Goal: Information Seeking & Learning: Compare options

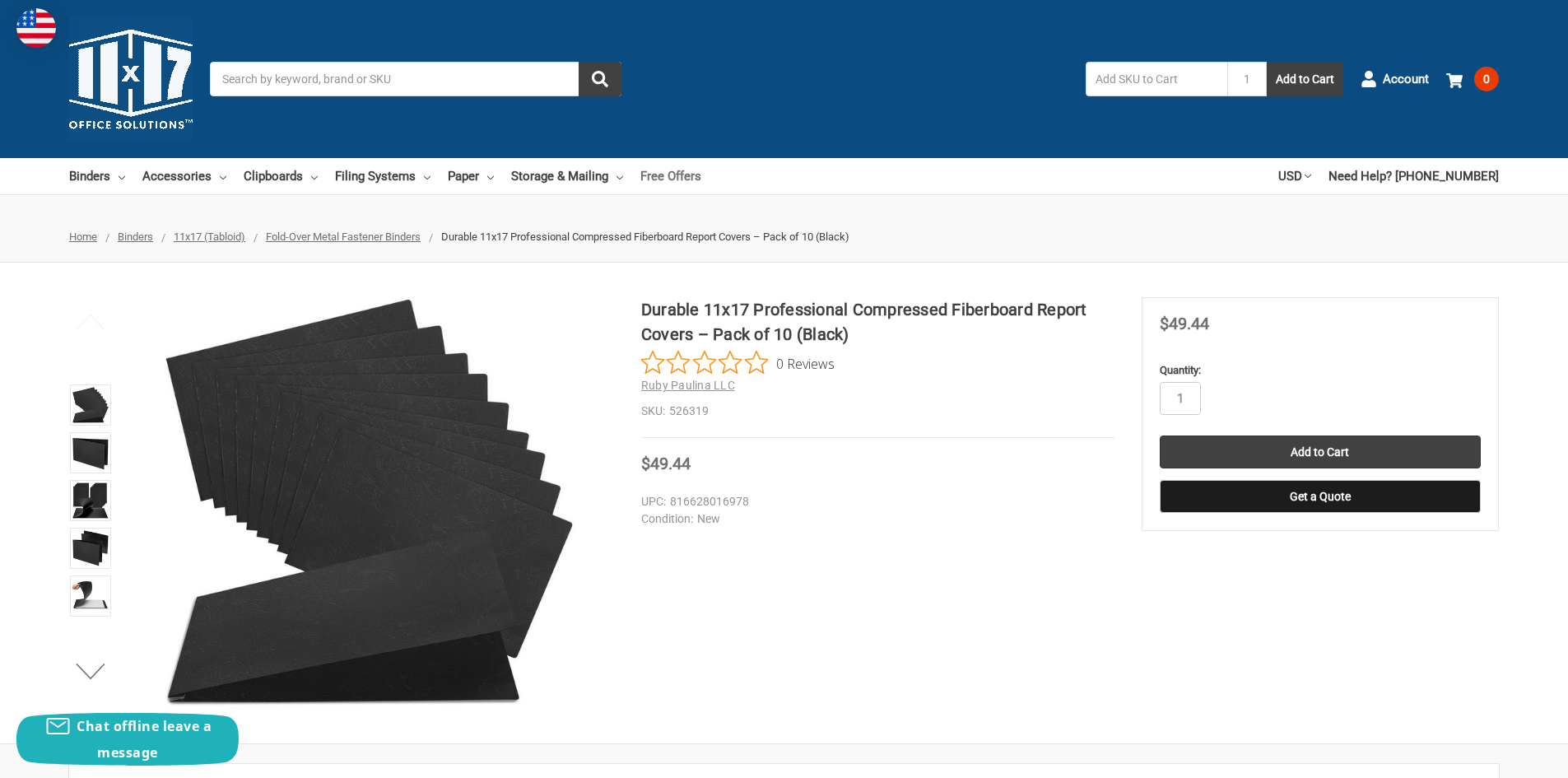
click at [662, 171] on link "Free Offers" at bounding box center [671, 175] width 61 height 36
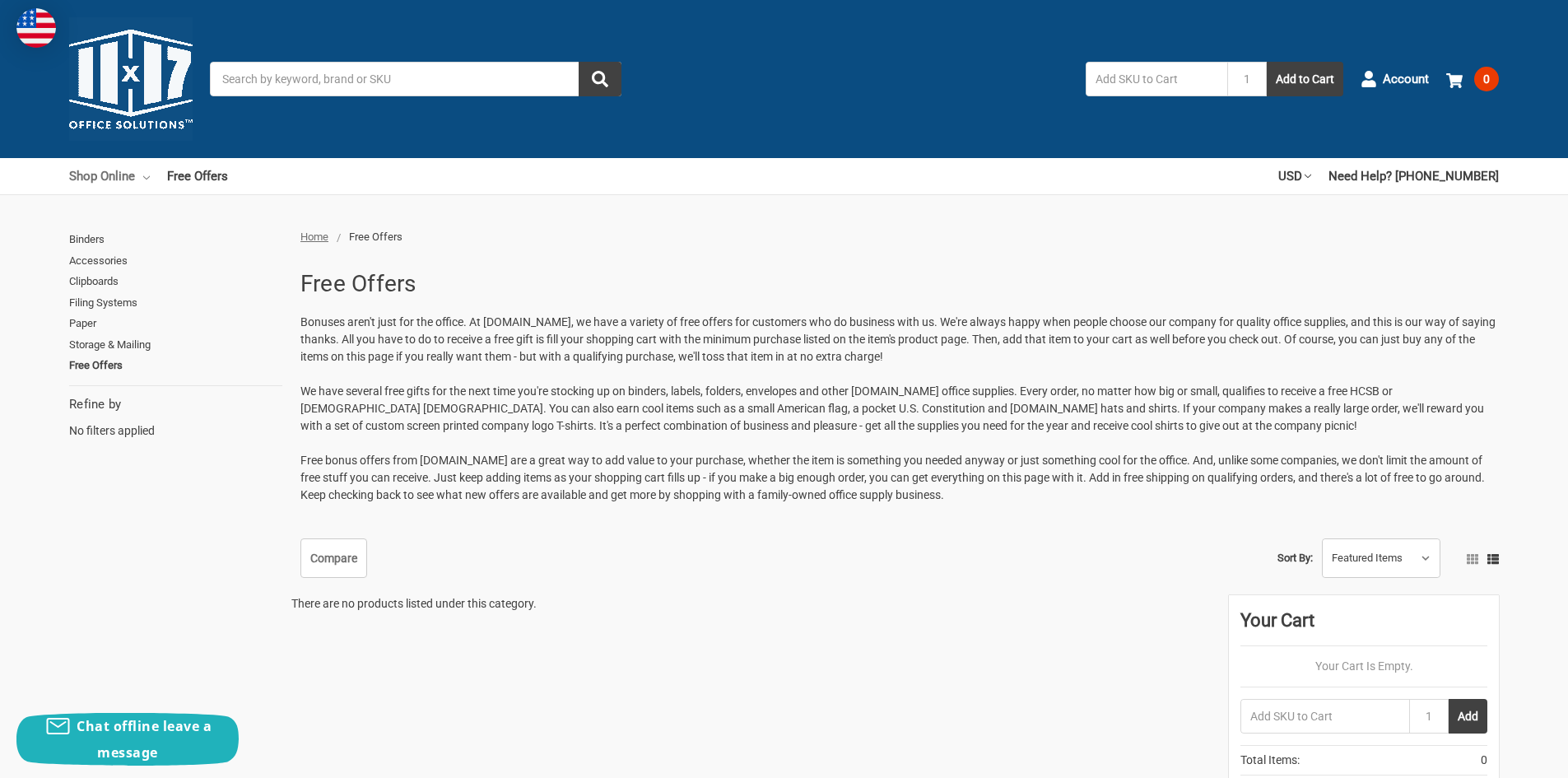
click at [115, 177] on link "Shop Online" at bounding box center [108, 175] width 80 height 36
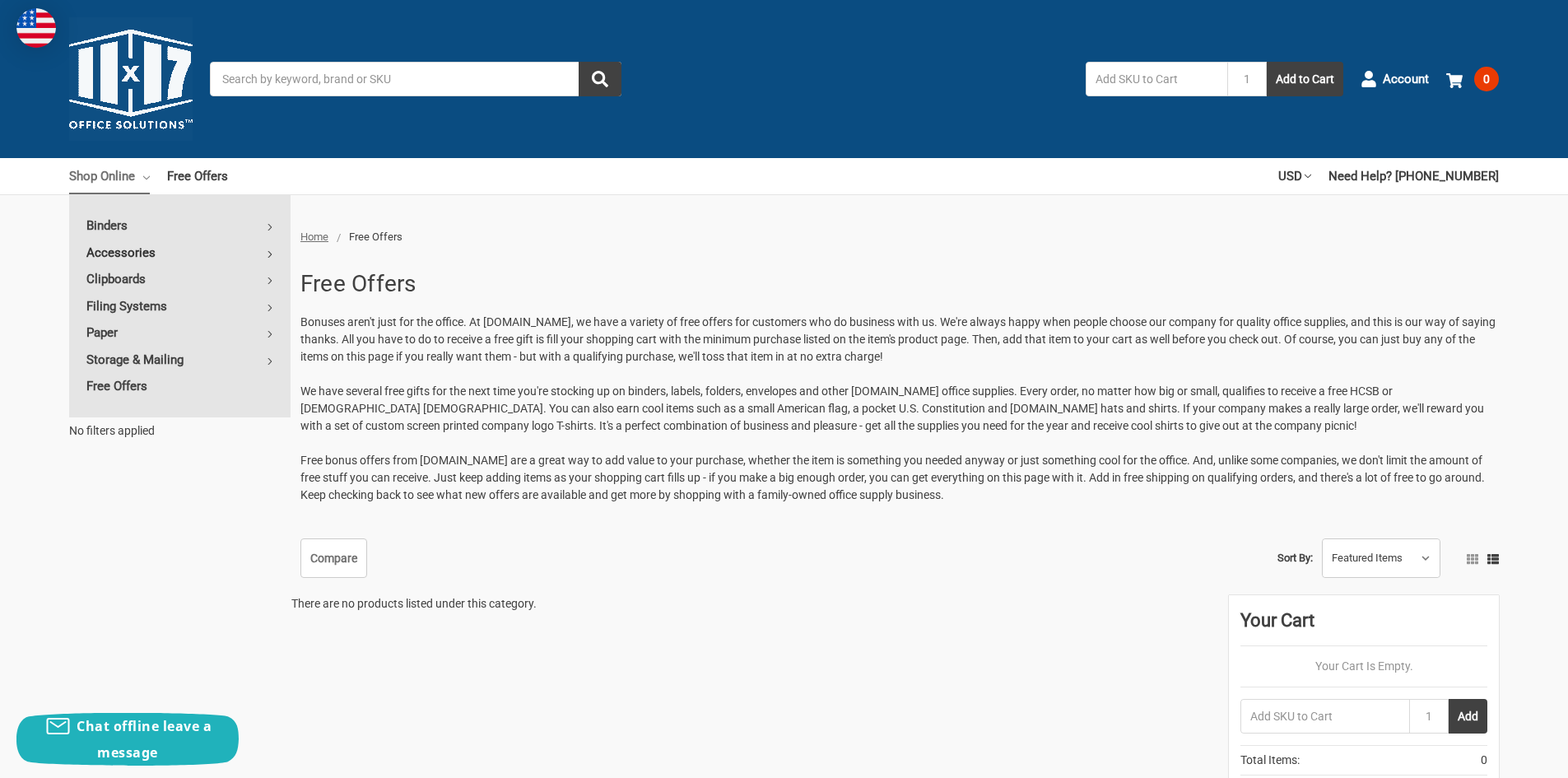
click at [128, 250] on link "Accessories" at bounding box center [179, 252] width 222 height 26
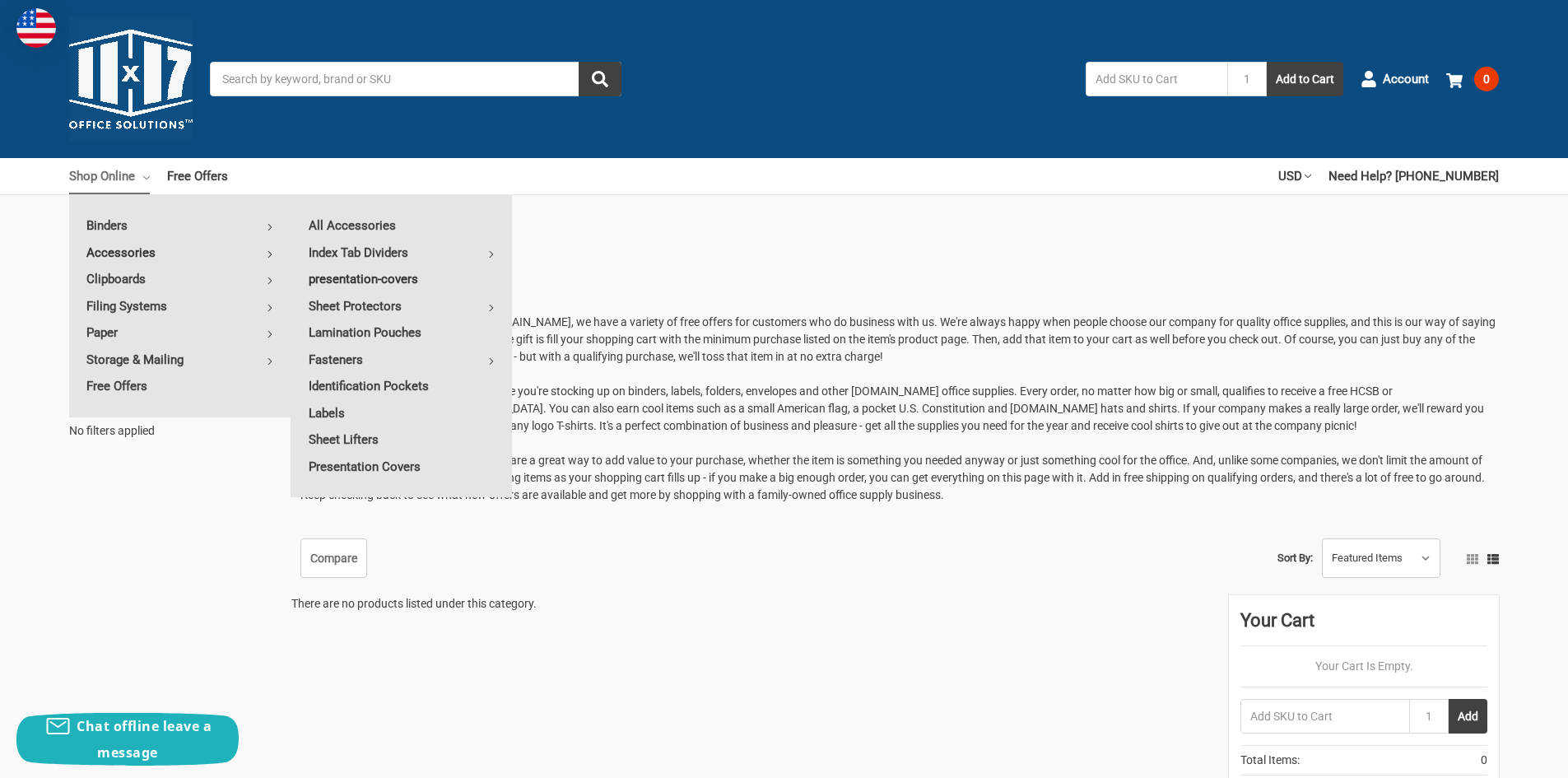
click at [416, 282] on link "presentation-covers" at bounding box center [402, 279] width 221 height 26
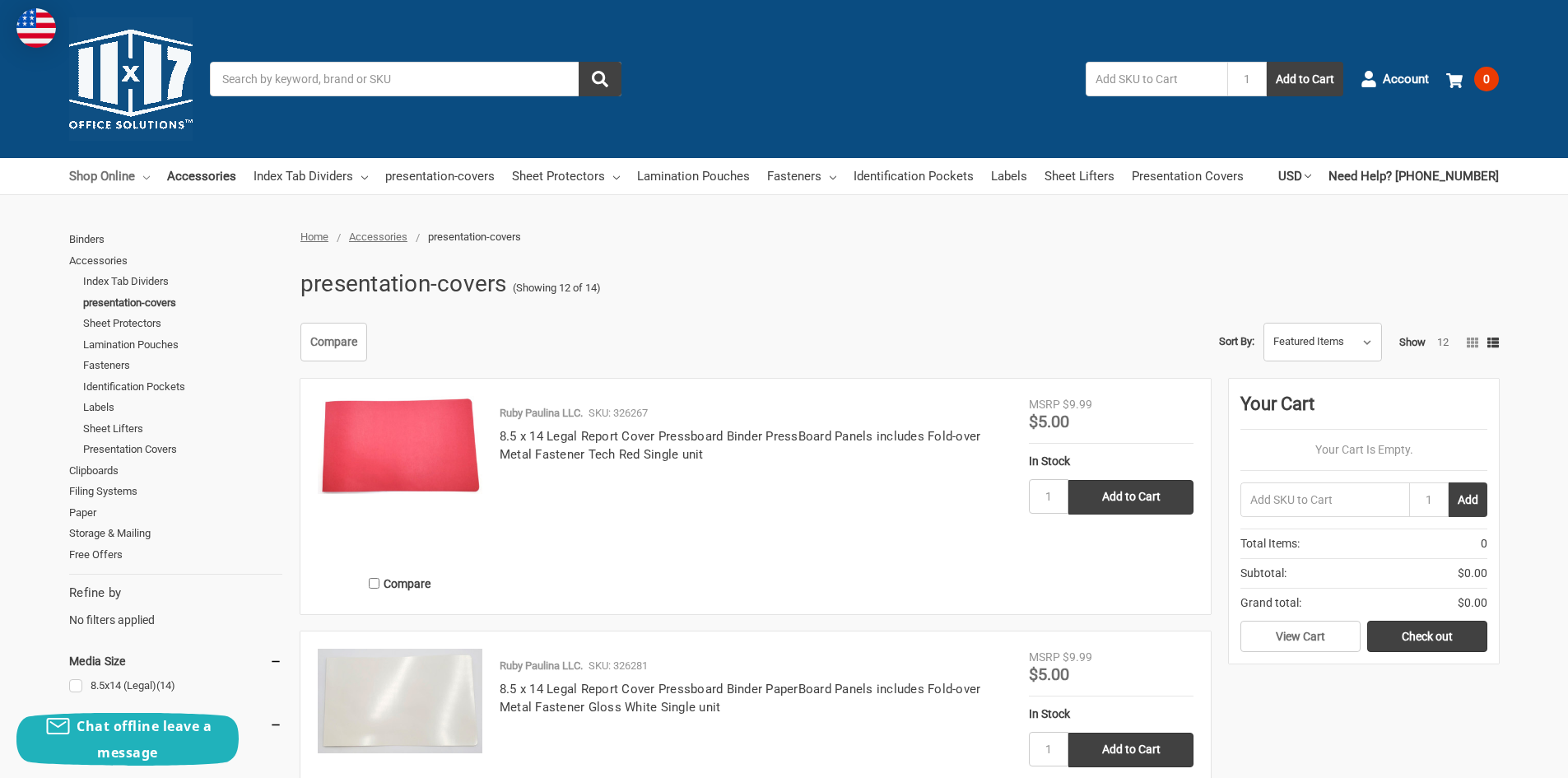
click at [109, 179] on link "Shop Online" at bounding box center [108, 175] width 80 height 36
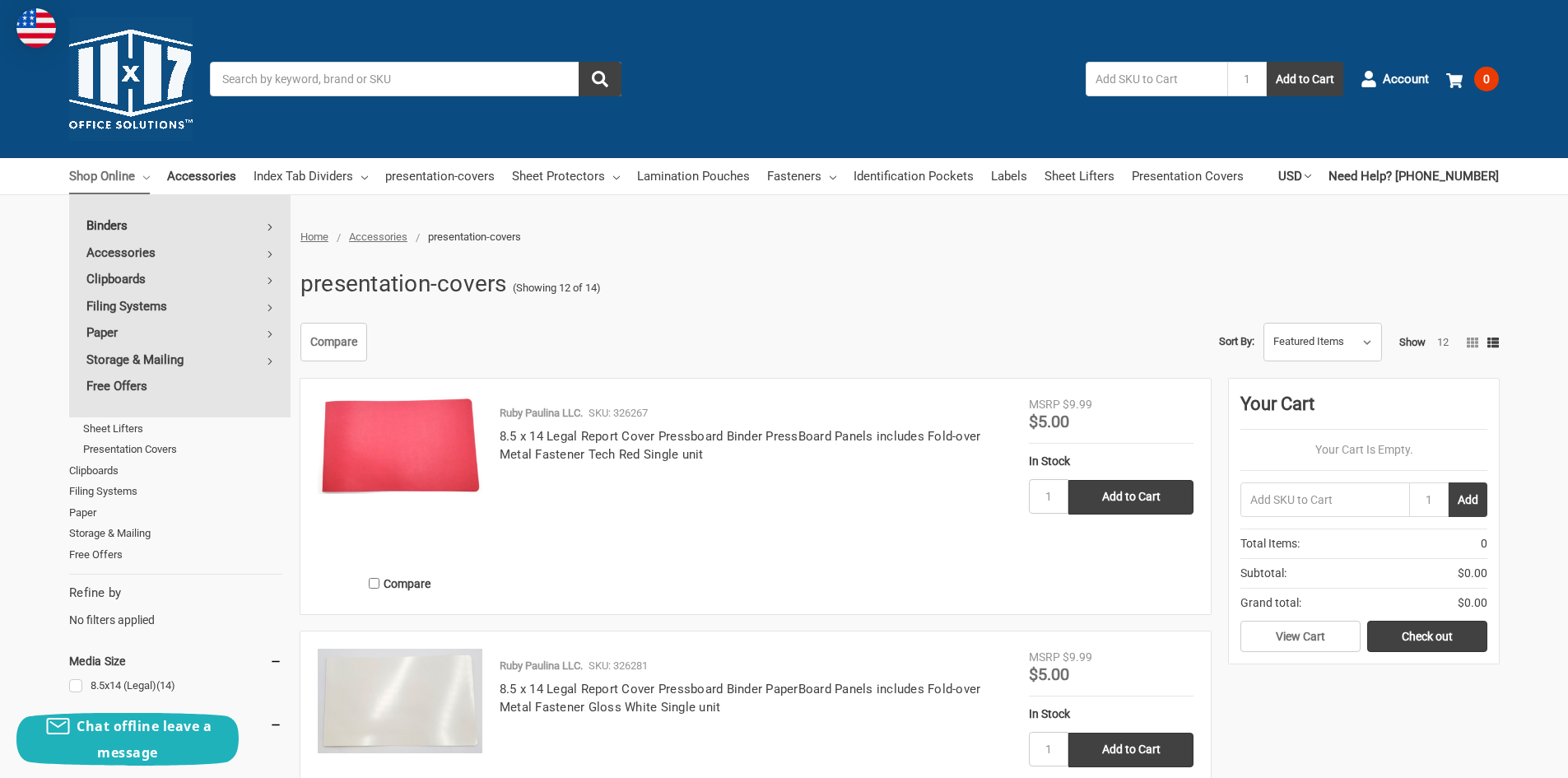
click at [184, 228] on link "Binders" at bounding box center [179, 224] width 222 height 26
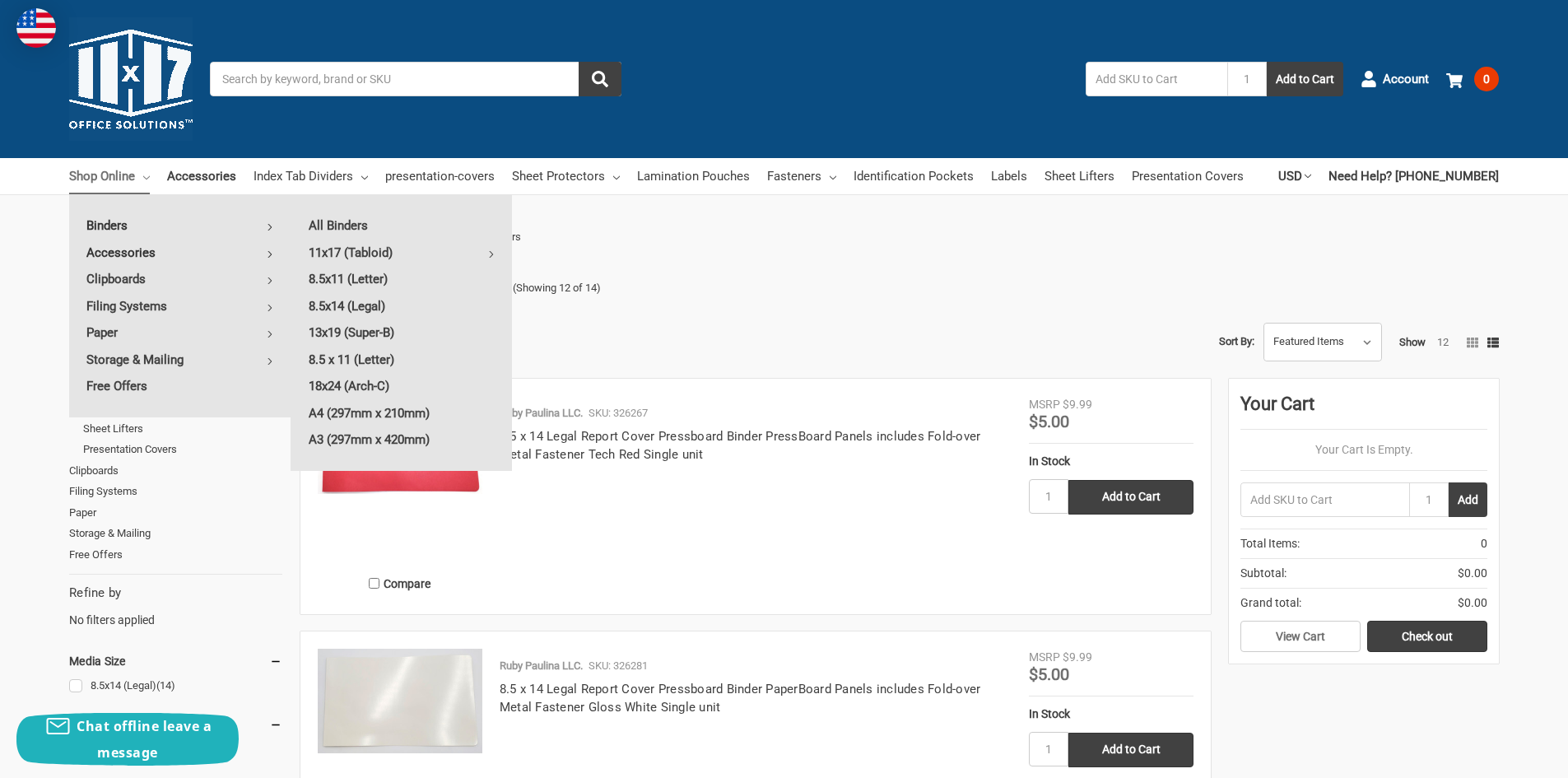
click at [212, 260] on link "Accessories" at bounding box center [179, 252] width 222 height 26
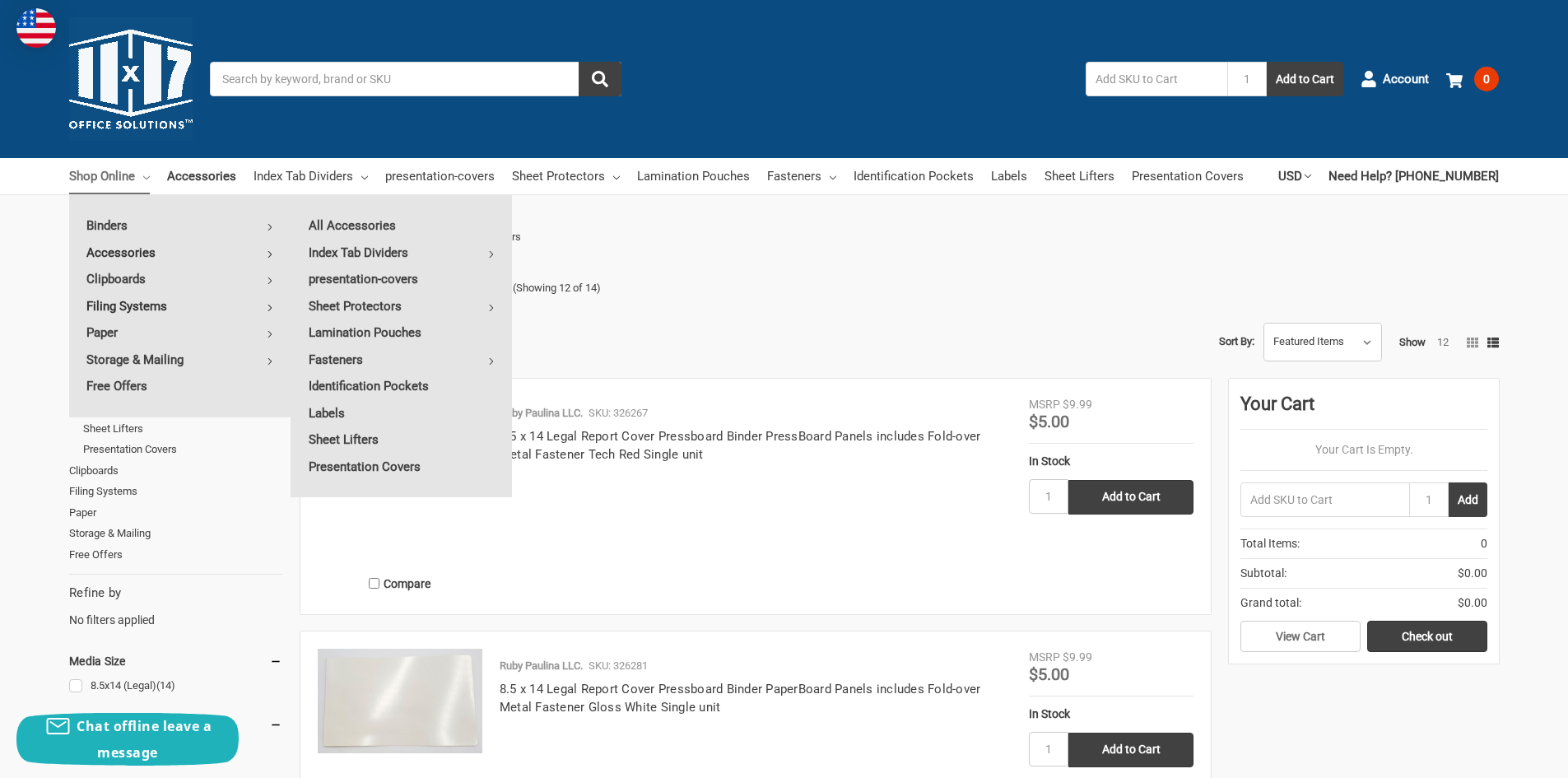
click at [127, 301] on link "Filing Systems" at bounding box center [179, 306] width 222 height 26
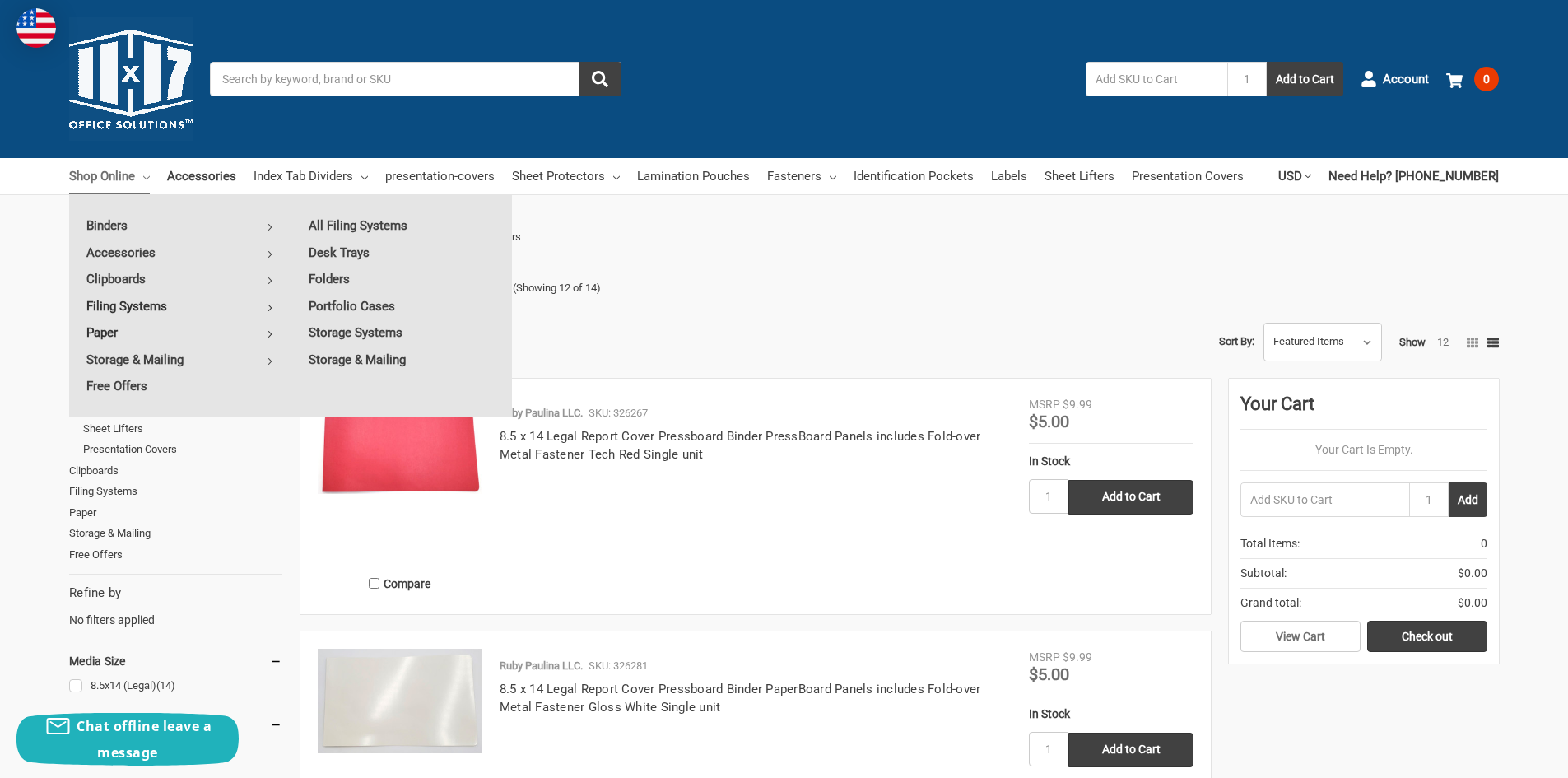
click at [124, 333] on link "Paper" at bounding box center [179, 332] width 222 height 26
click at [117, 376] on link "Free Offers" at bounding box center [179, 385] width 222 height 26
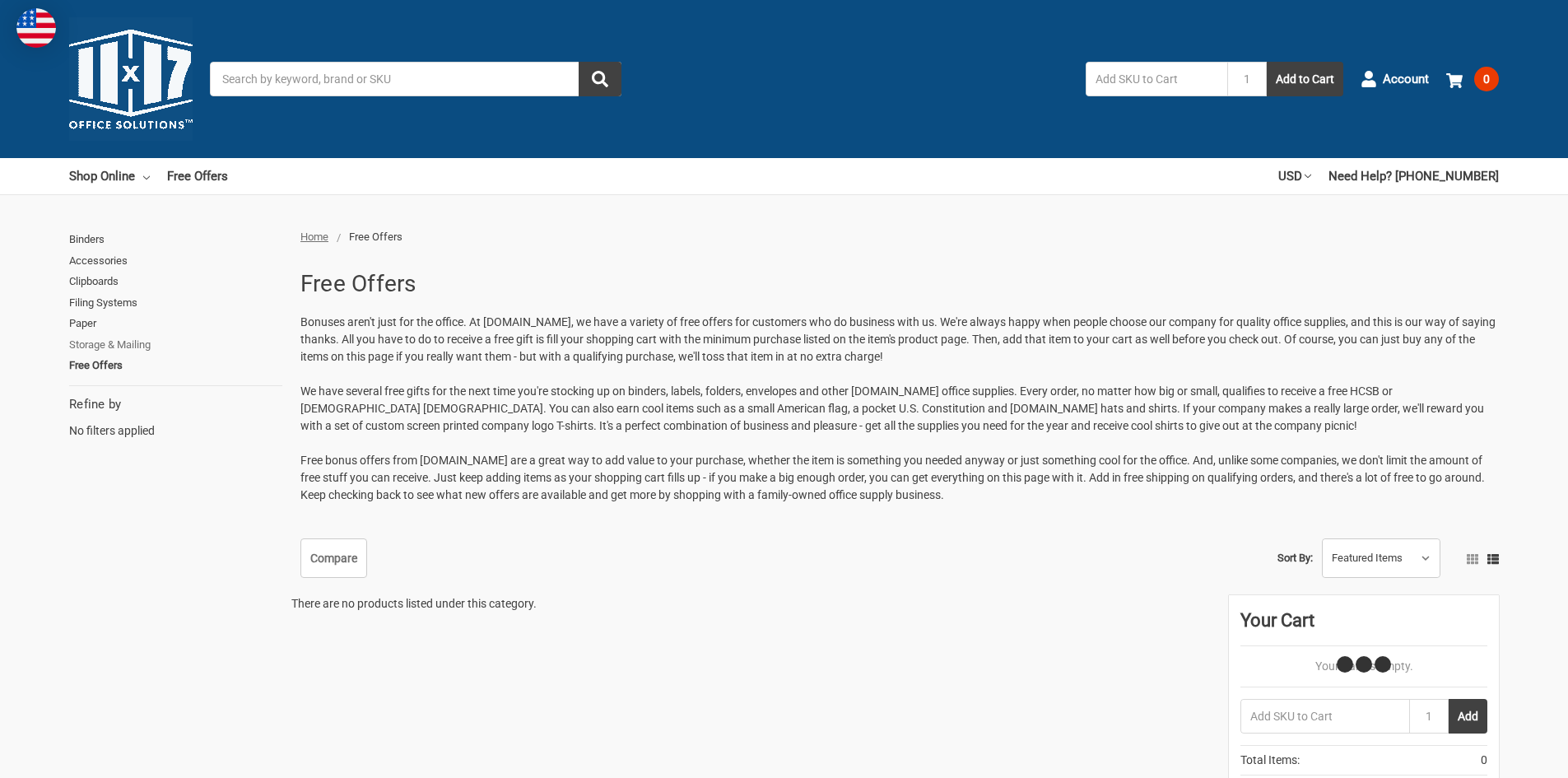
click at [115, 339] on link "Storage & Mailing" at bounding box center [175, 344] width 213 height 21
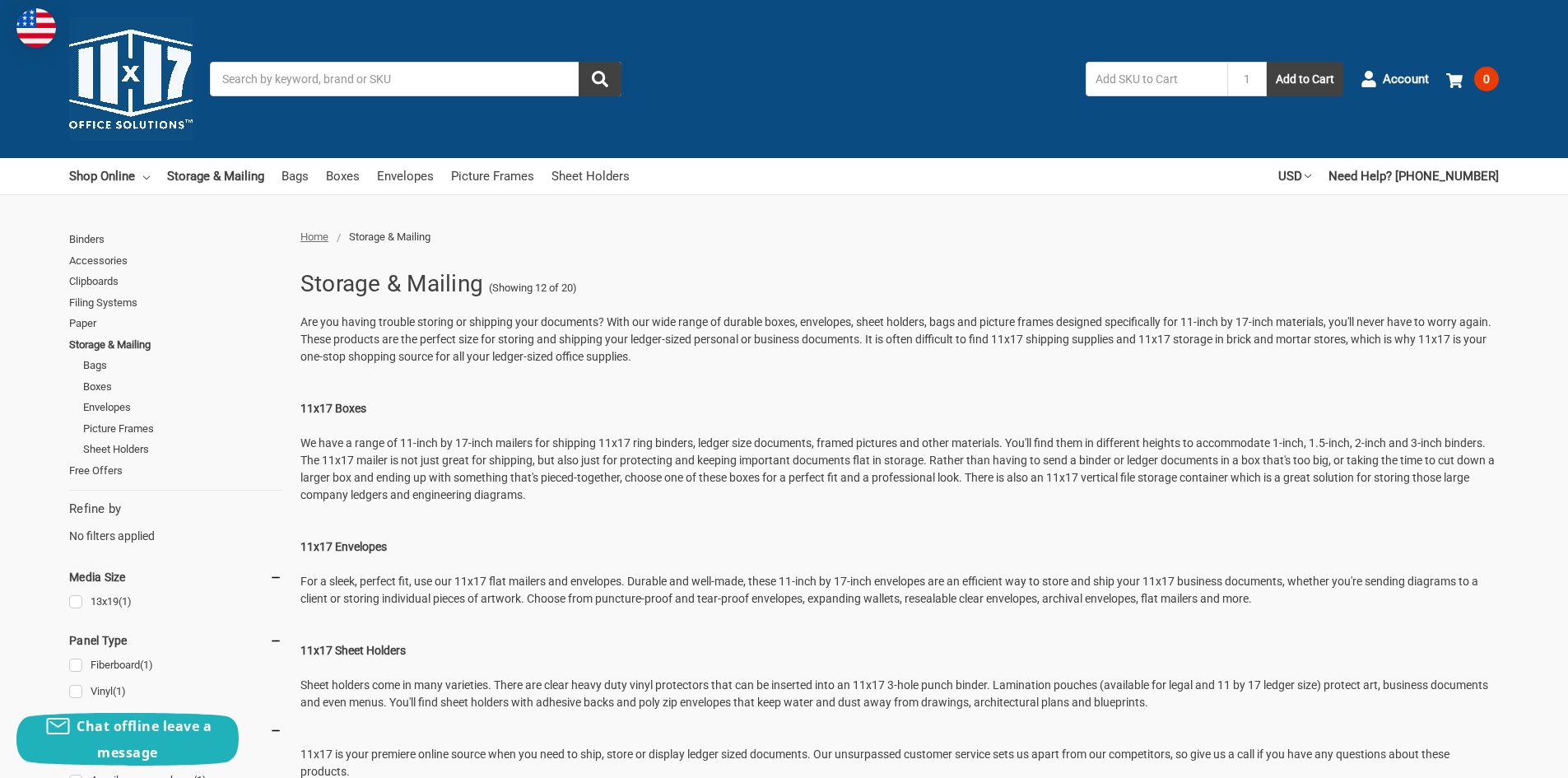
click at [131, 79] on img at bounding box center [131, 79] width 124 height 124
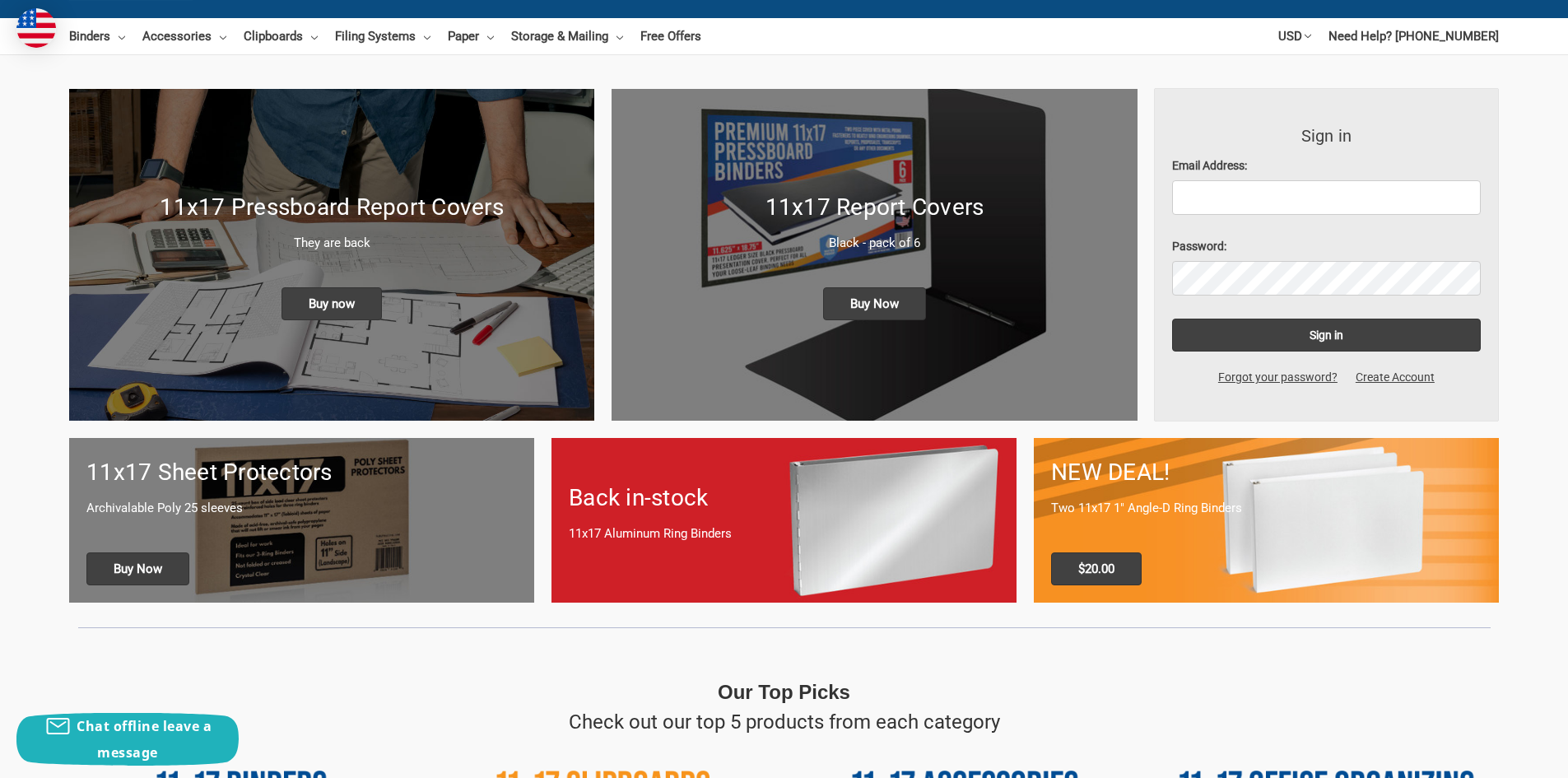
scroll to position [165, 0]
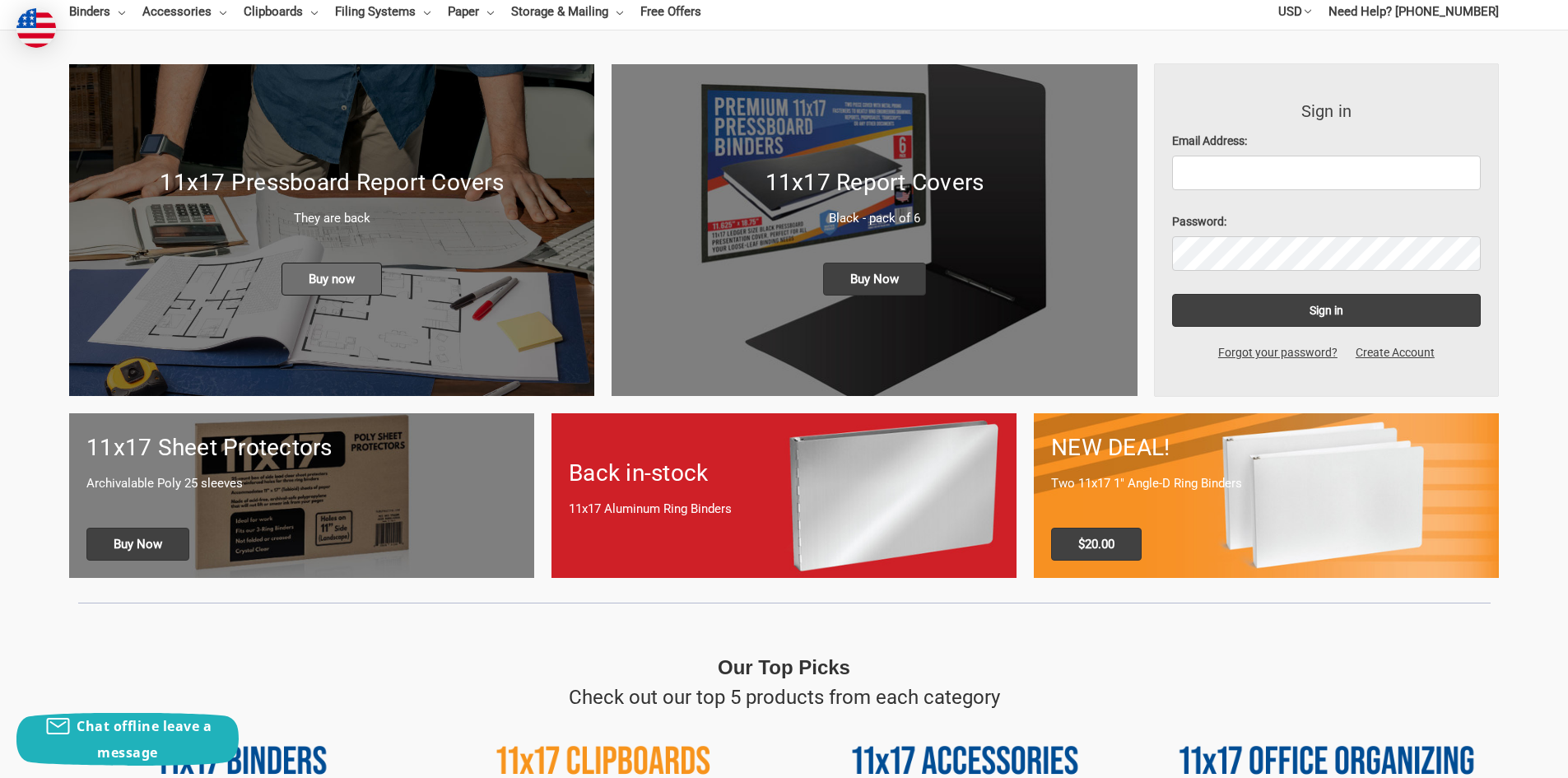
click at [327, 284] on span "Buy now" at bounding box center [332, 279] width 101 height 33
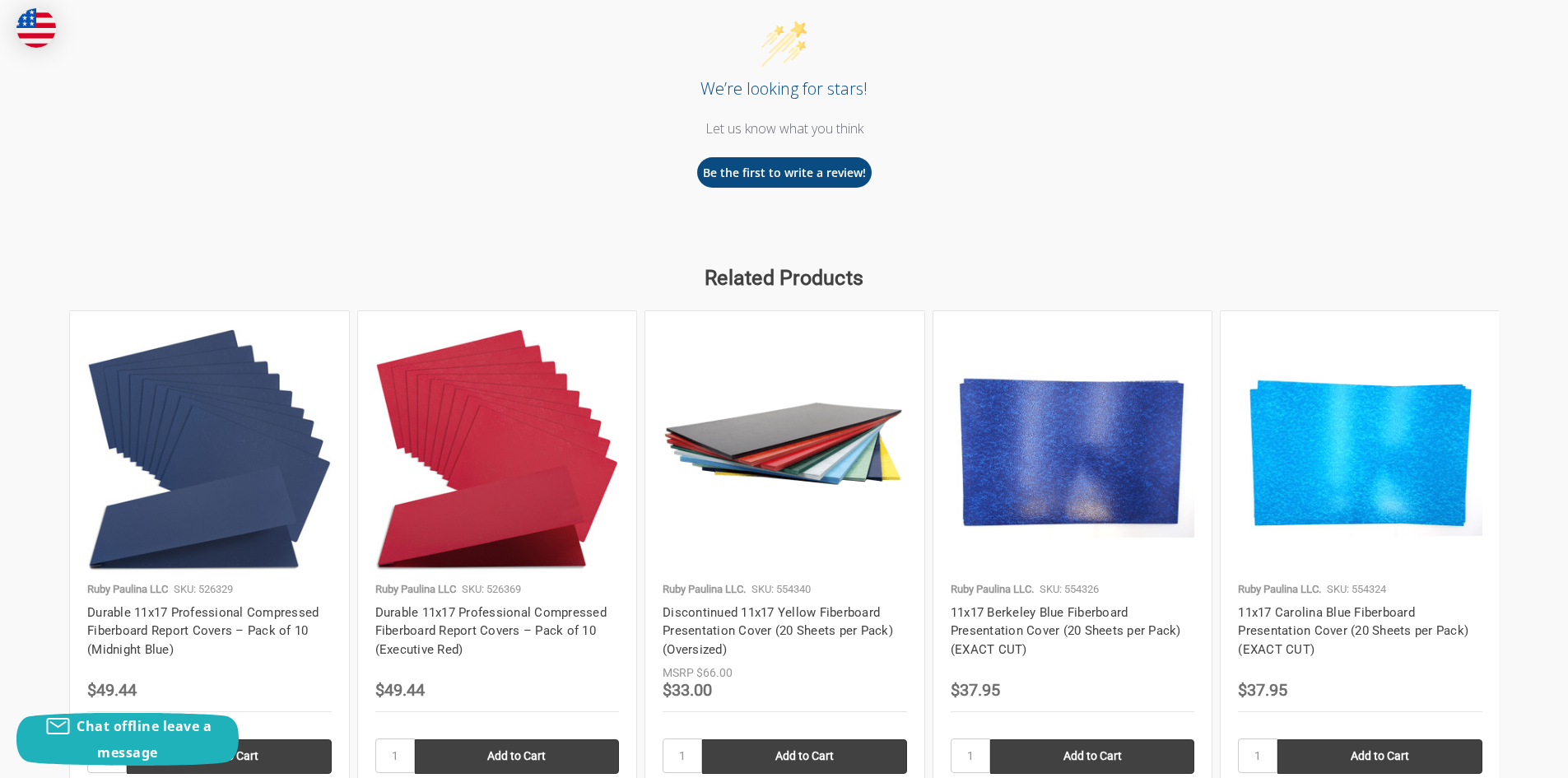
scroll to position [1975, 0]
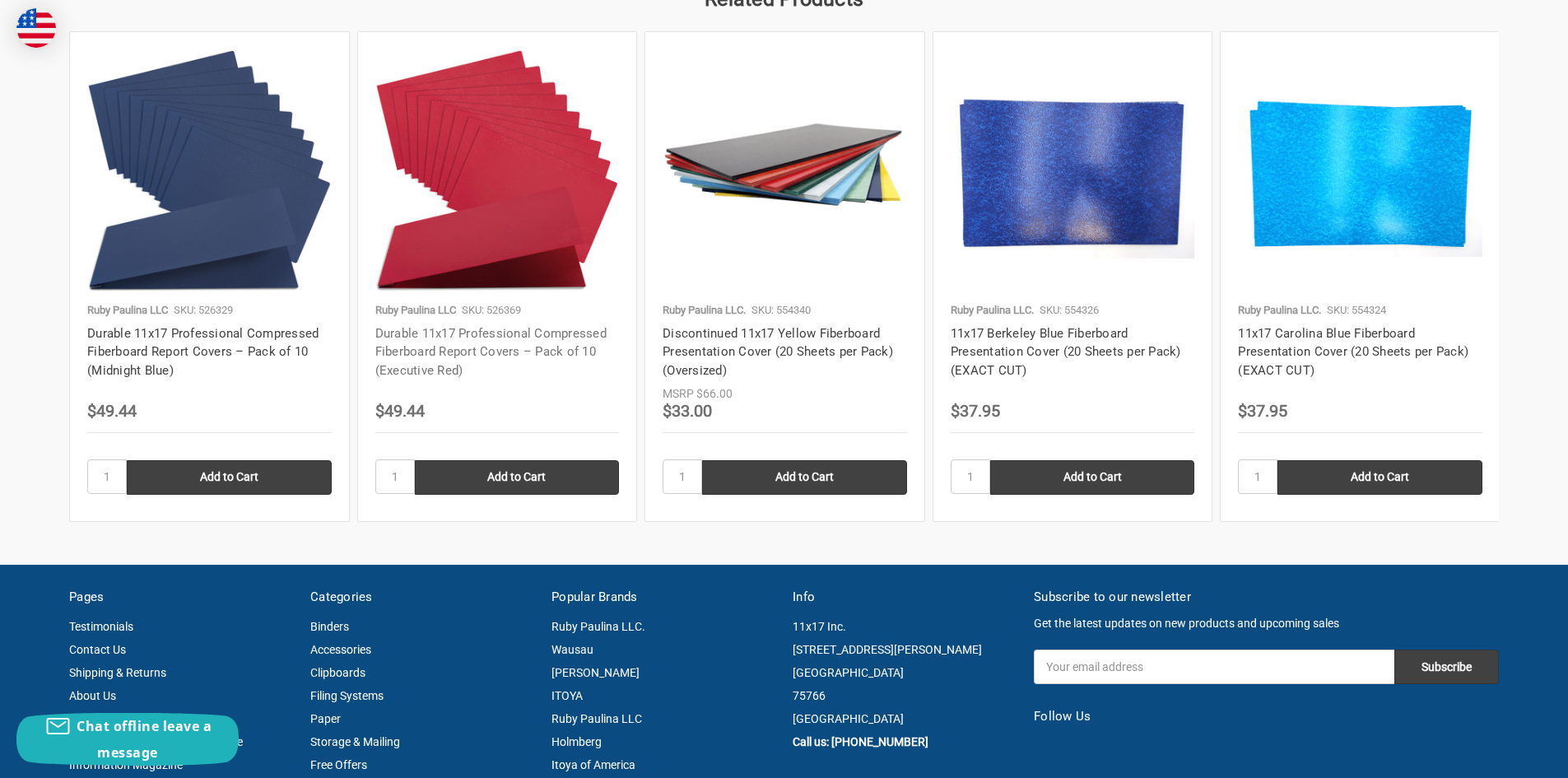
click at [431, 351] on link "Durable 11x17 Professional Compressed Fiberboard Report Covers – Pack of 10 (Ex…" at bounding box center [491, 352] width 231 height 52
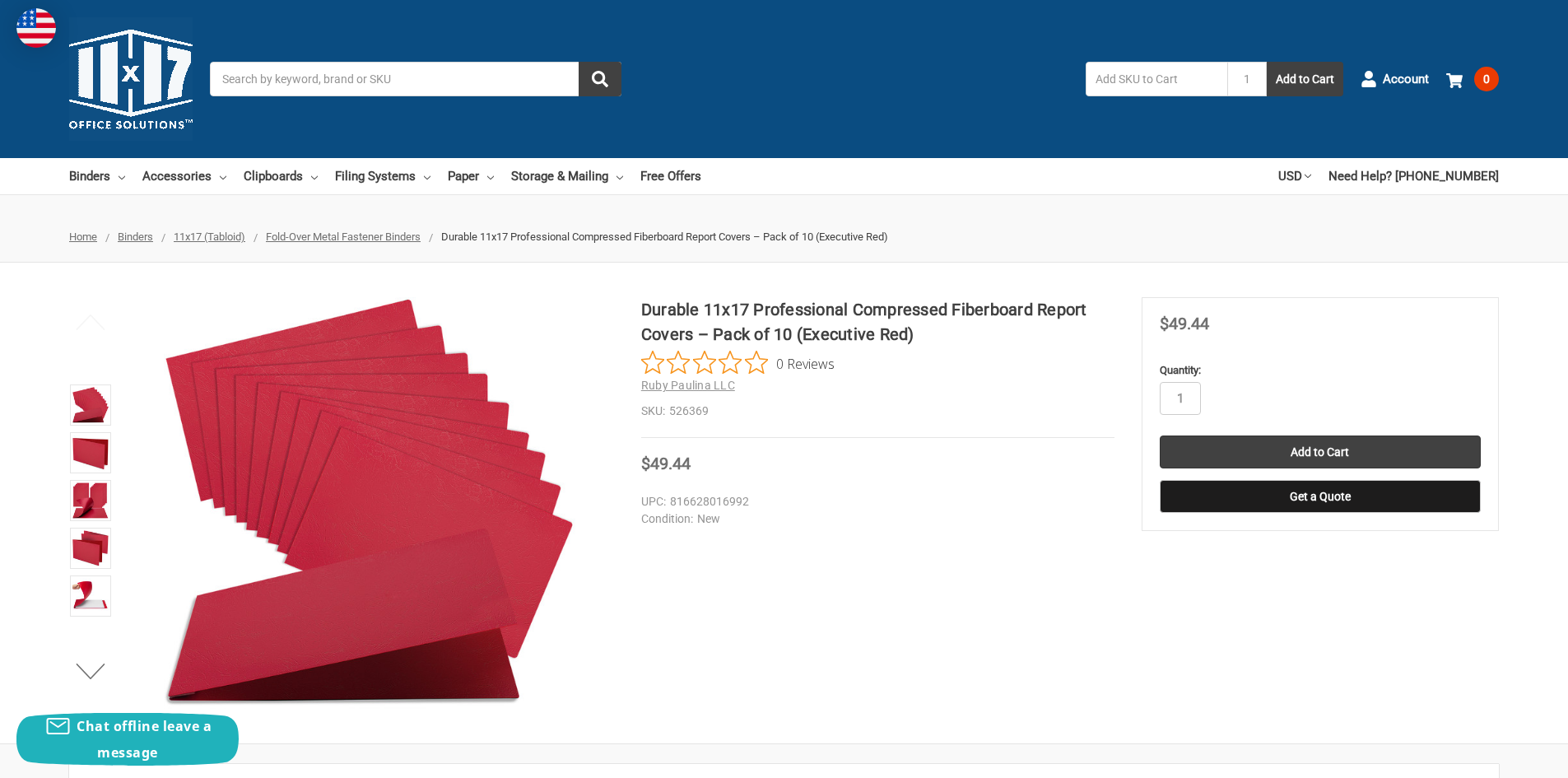
click at [383, 233] on span "Fold-Over Metal Fastener Binders" at bounding box center [344, 236] width 155 height 13
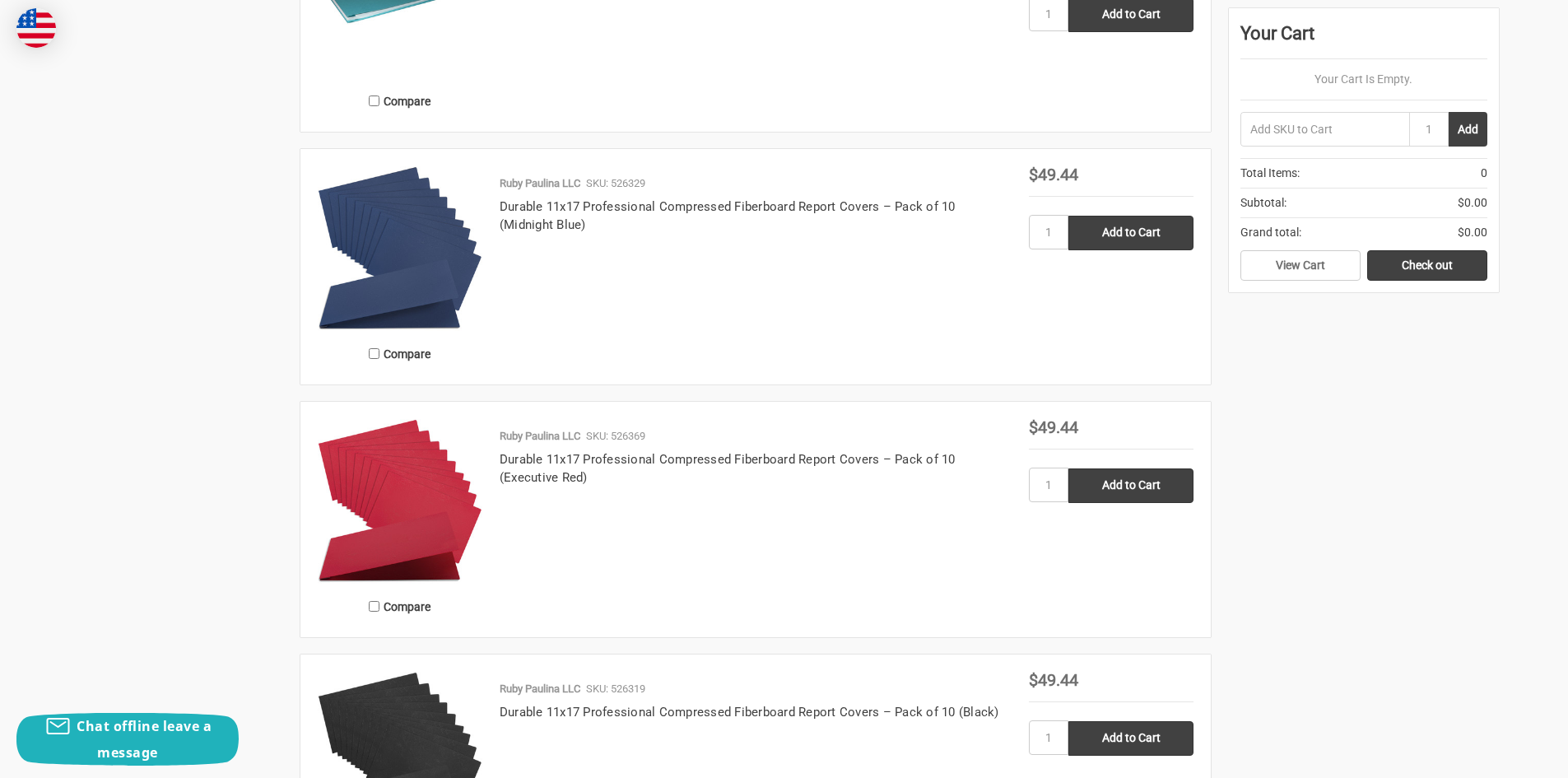
scroll to position [2469, 0]
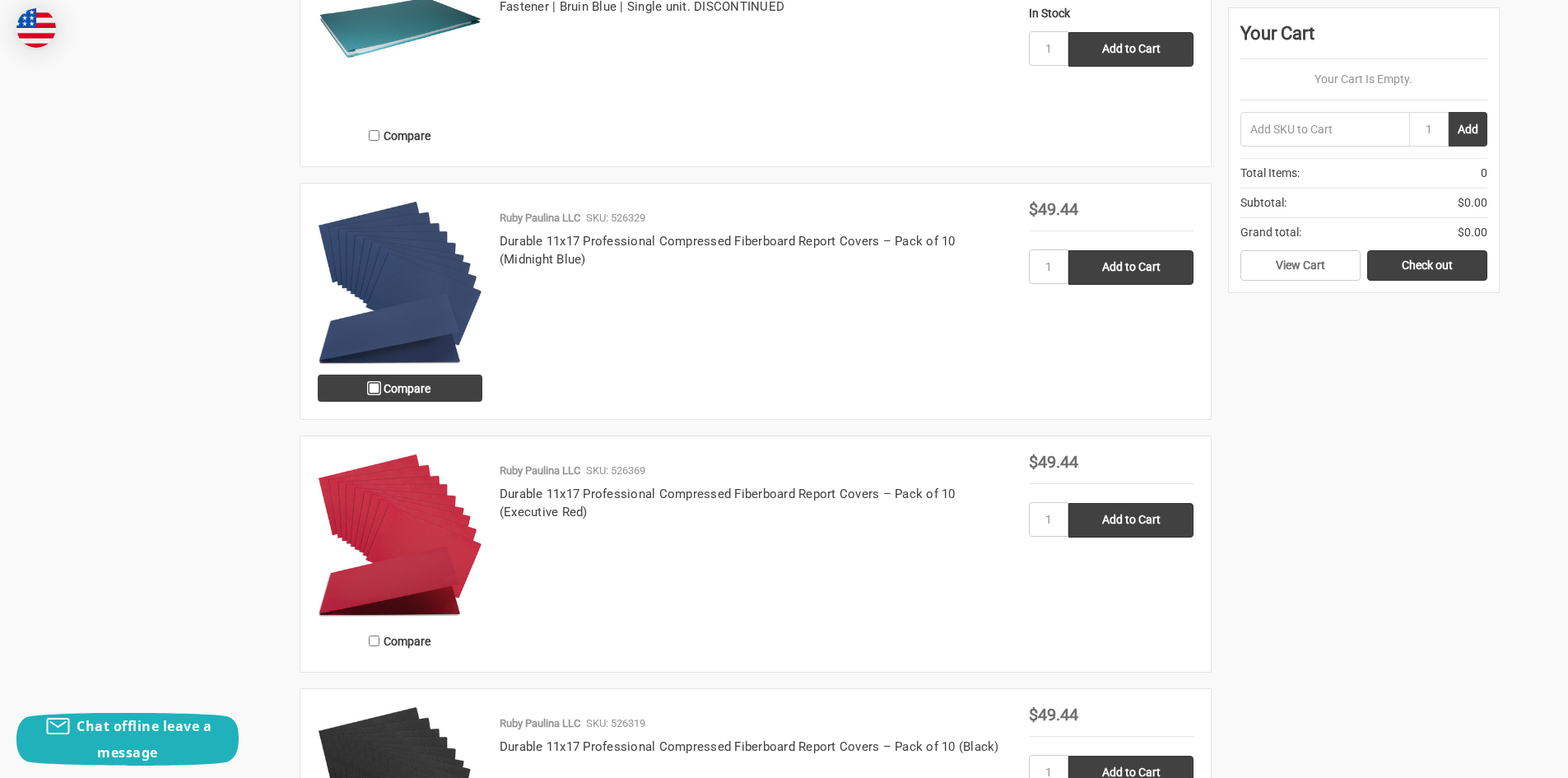
click at [374, 386] on input "Compare" at bounding box center [374, 387] width 11 height 11
checkbox input "true"
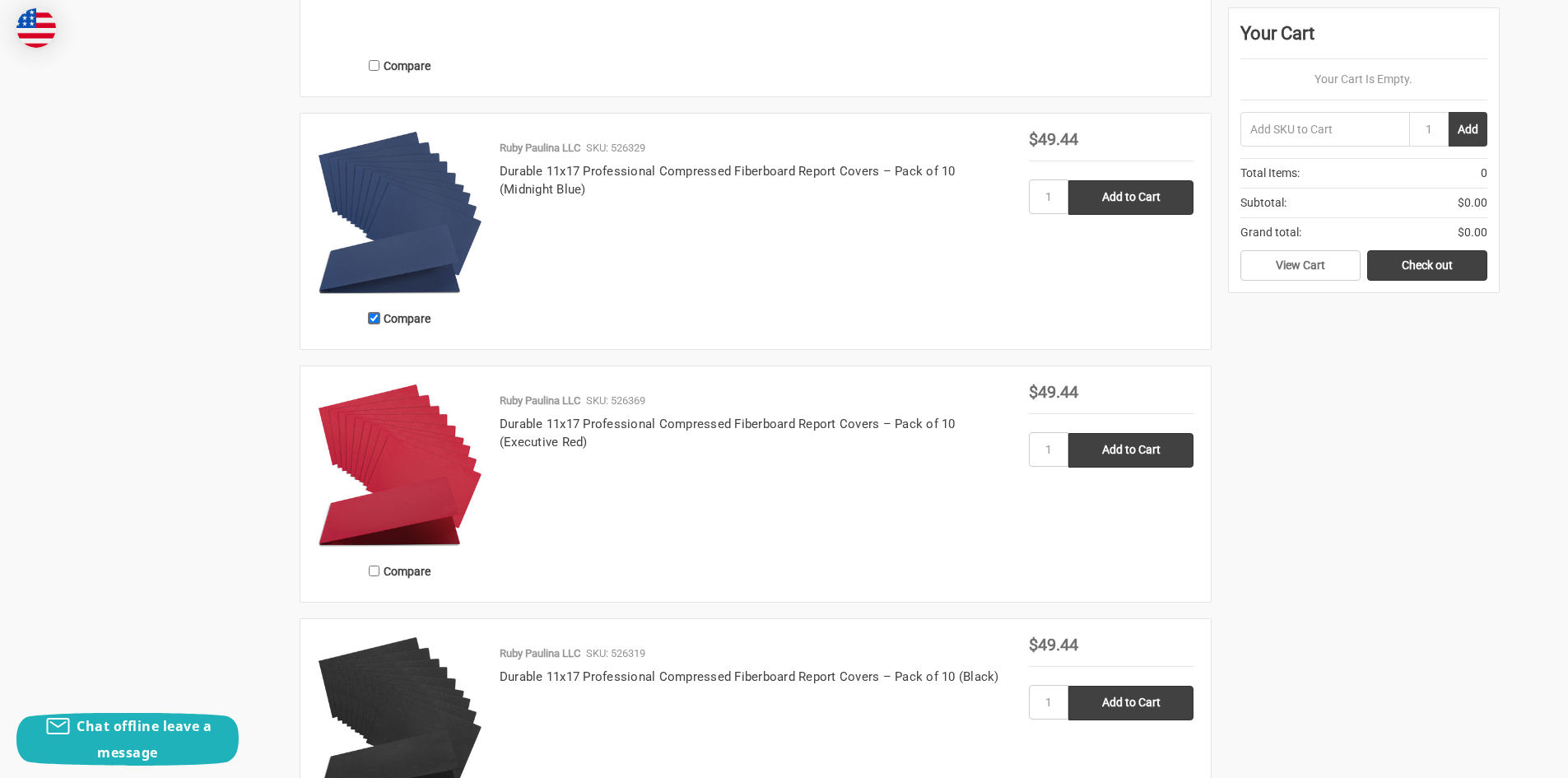
scroll to position [2551, 0]
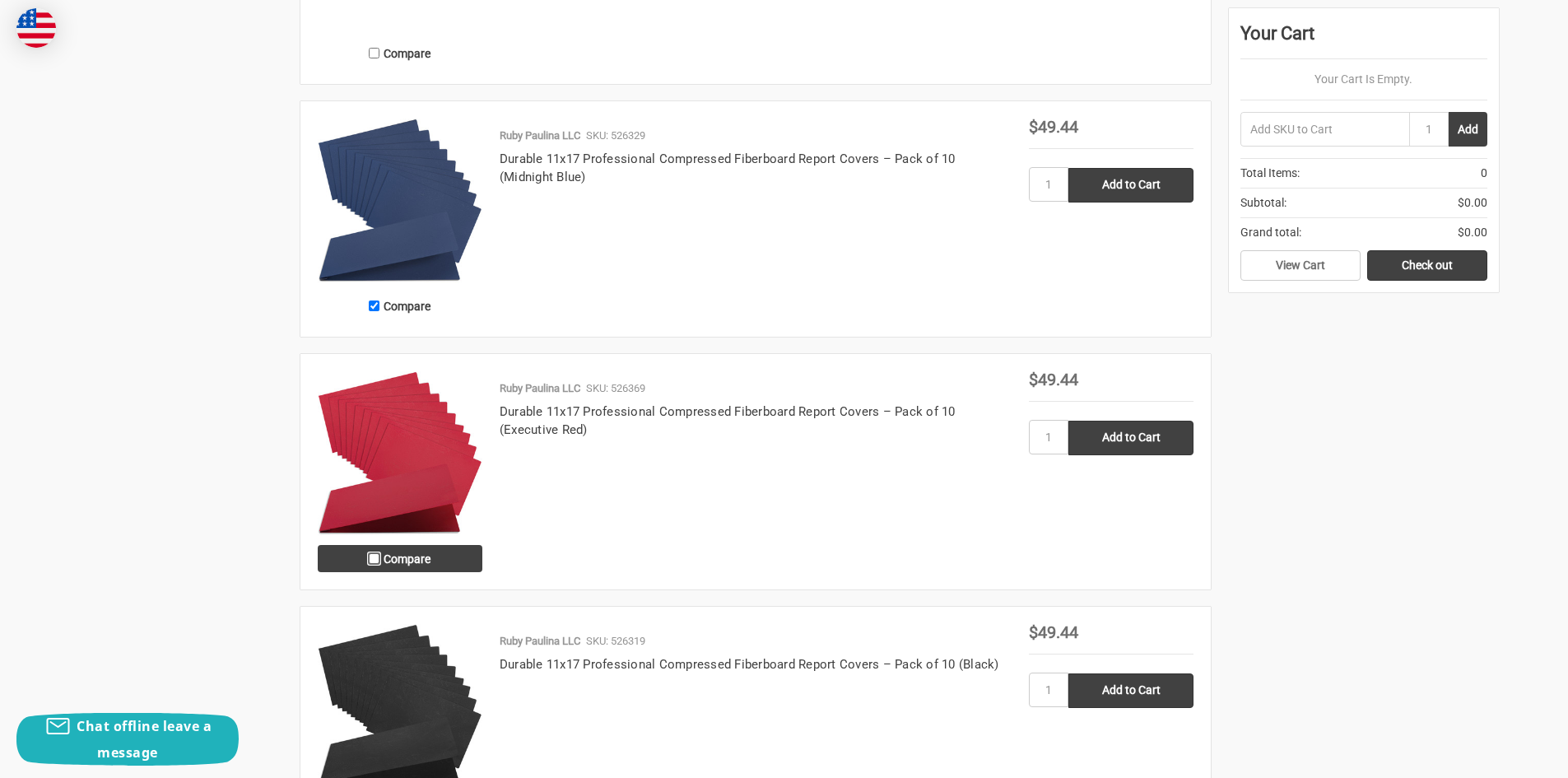
click at [377, 563] on input "Compare" at bounding box center [374, 557] width 11 height 11
checkbox input "true"
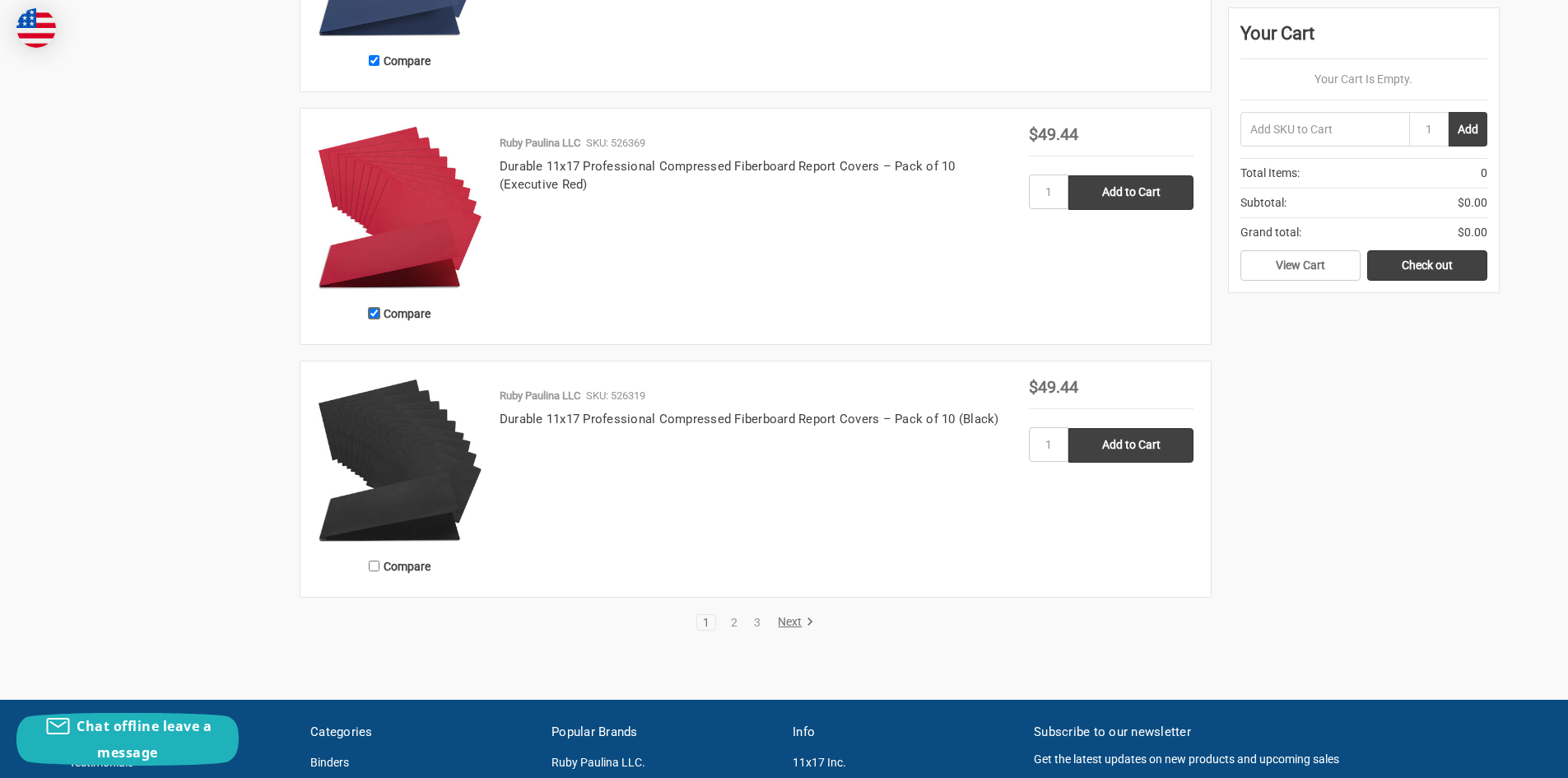
scroll to position [2798, 0]
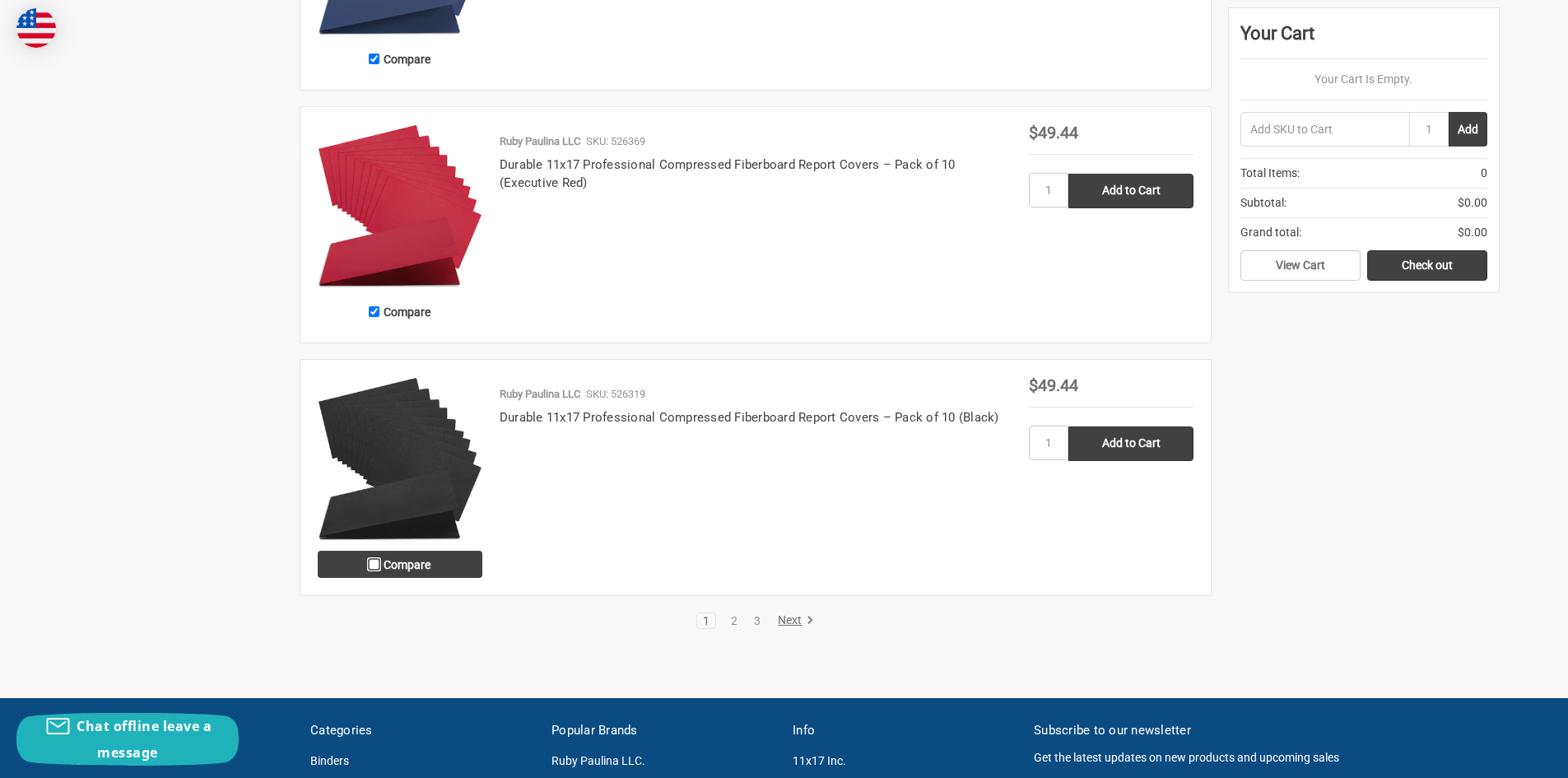
click at [376, 567] on input "Compare" at bounding box center [374, 563] width 11 height 11
checkbox input "true"
click at [733, 617] on link "2" at bounding box center [734, 620] width 18 height 12
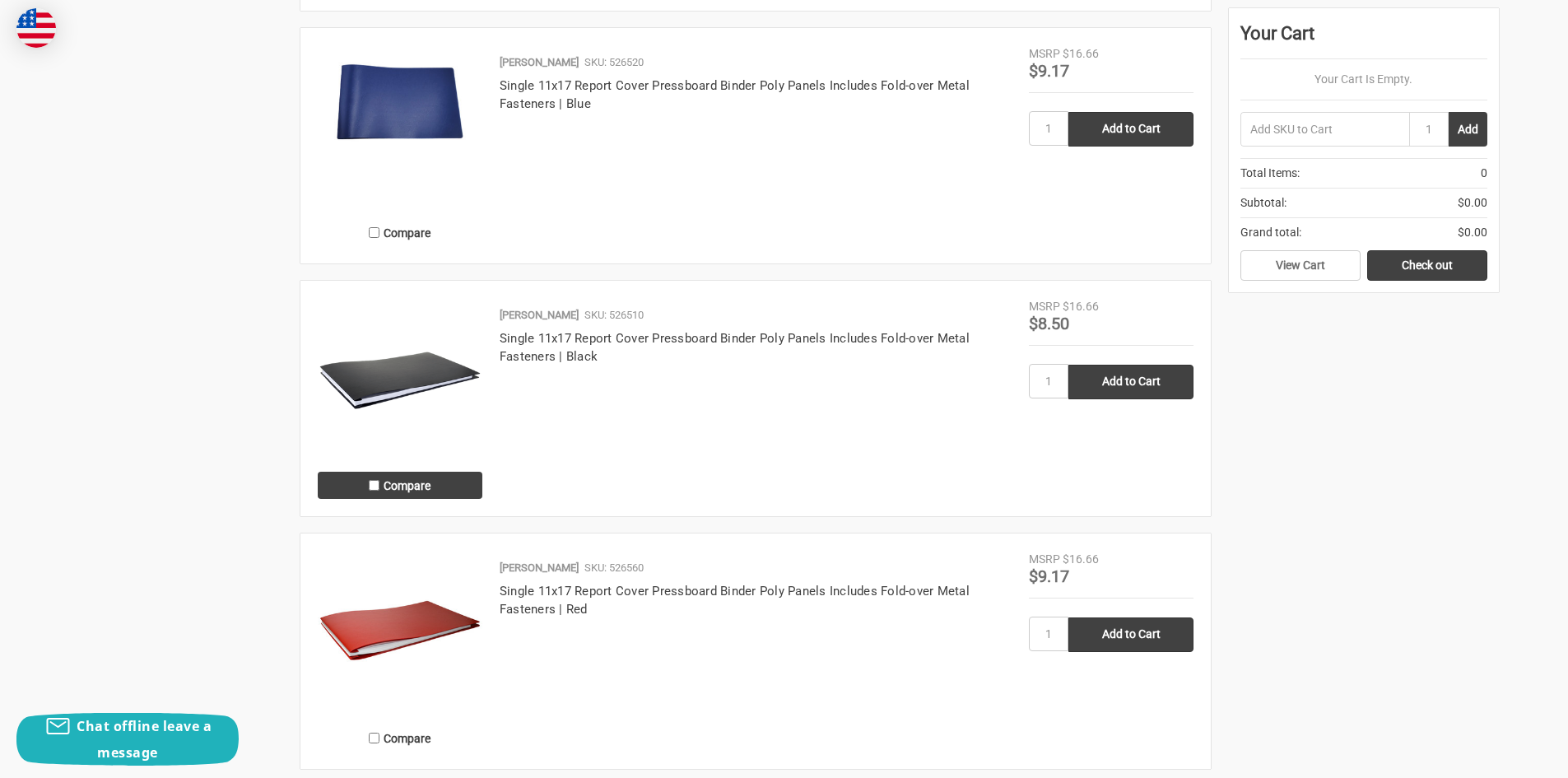
scroll to position [2386, 0]
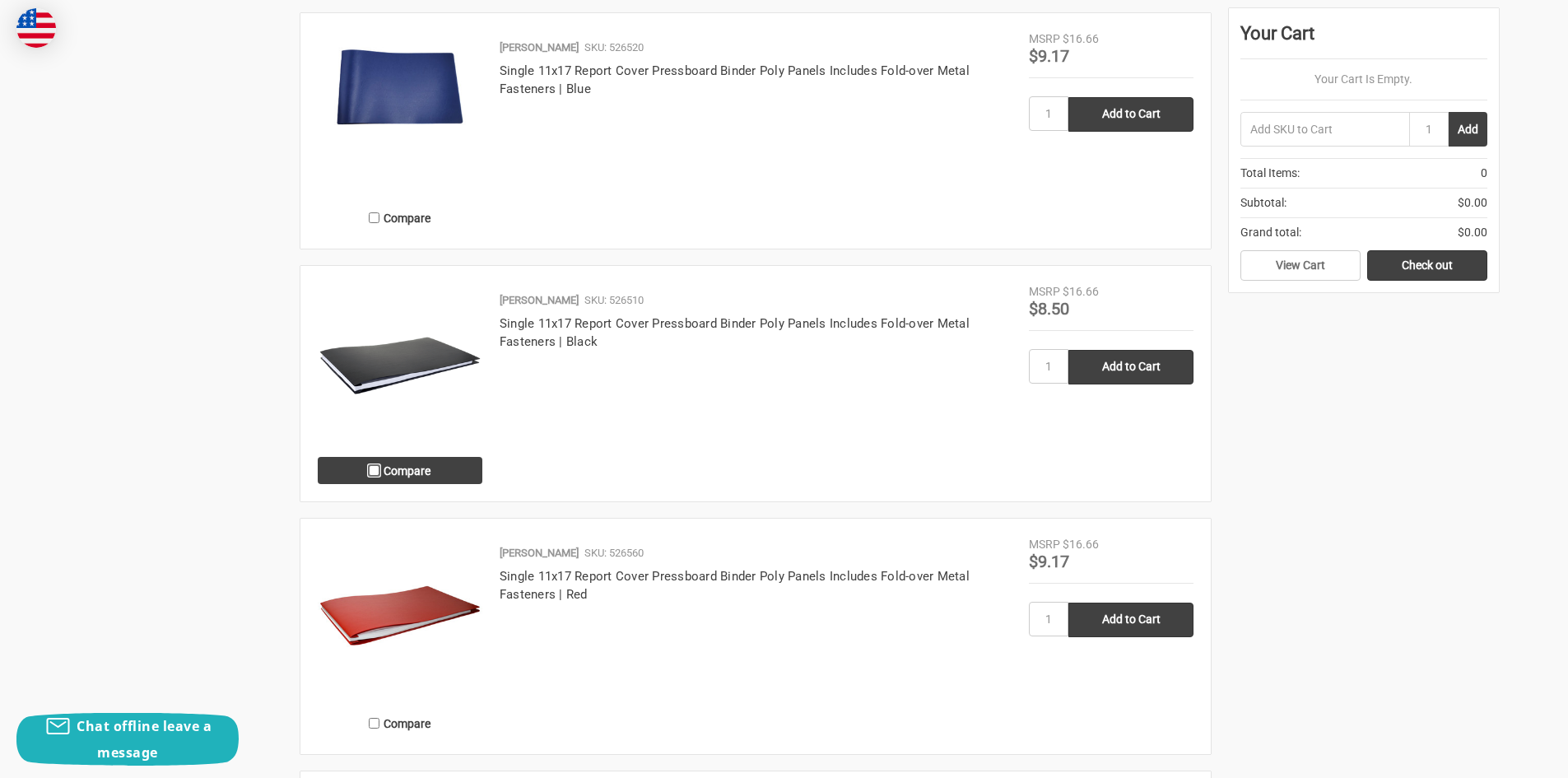
click at [371, 471] on input "Compare" at bounding box center [374, 469] width 11 height 11
checkbox input "true"
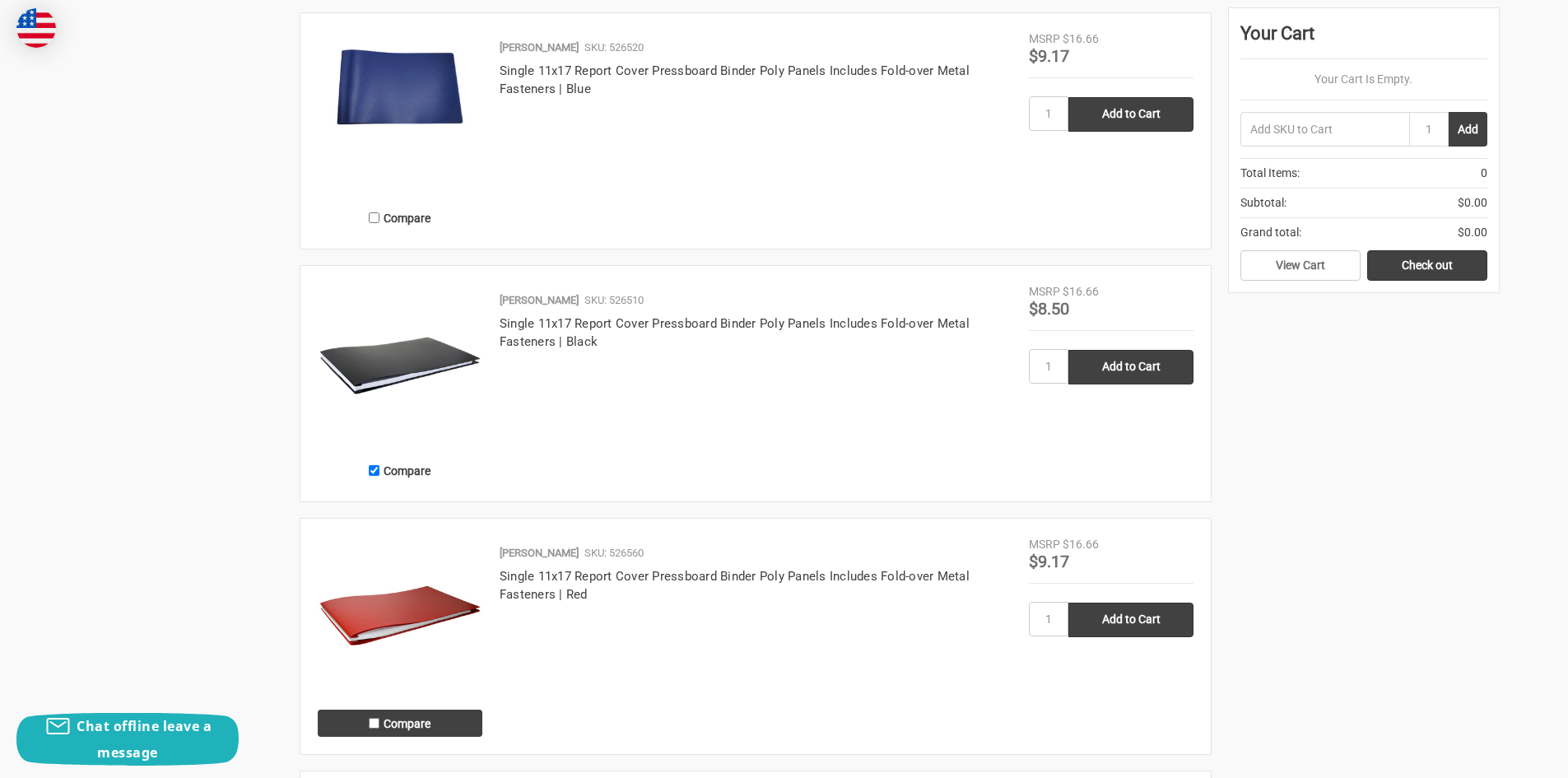
click at [366, 721] on label "Compare" at bounding box center [400, 723] width 165 height 27
click at [369, 721] on input "Compare" at bounding box center [374, 722] width 11 height 11
click at [374, 722] on input "Compare" at bounding box center [374, 722] width 11 height 11
checkbox input "false"
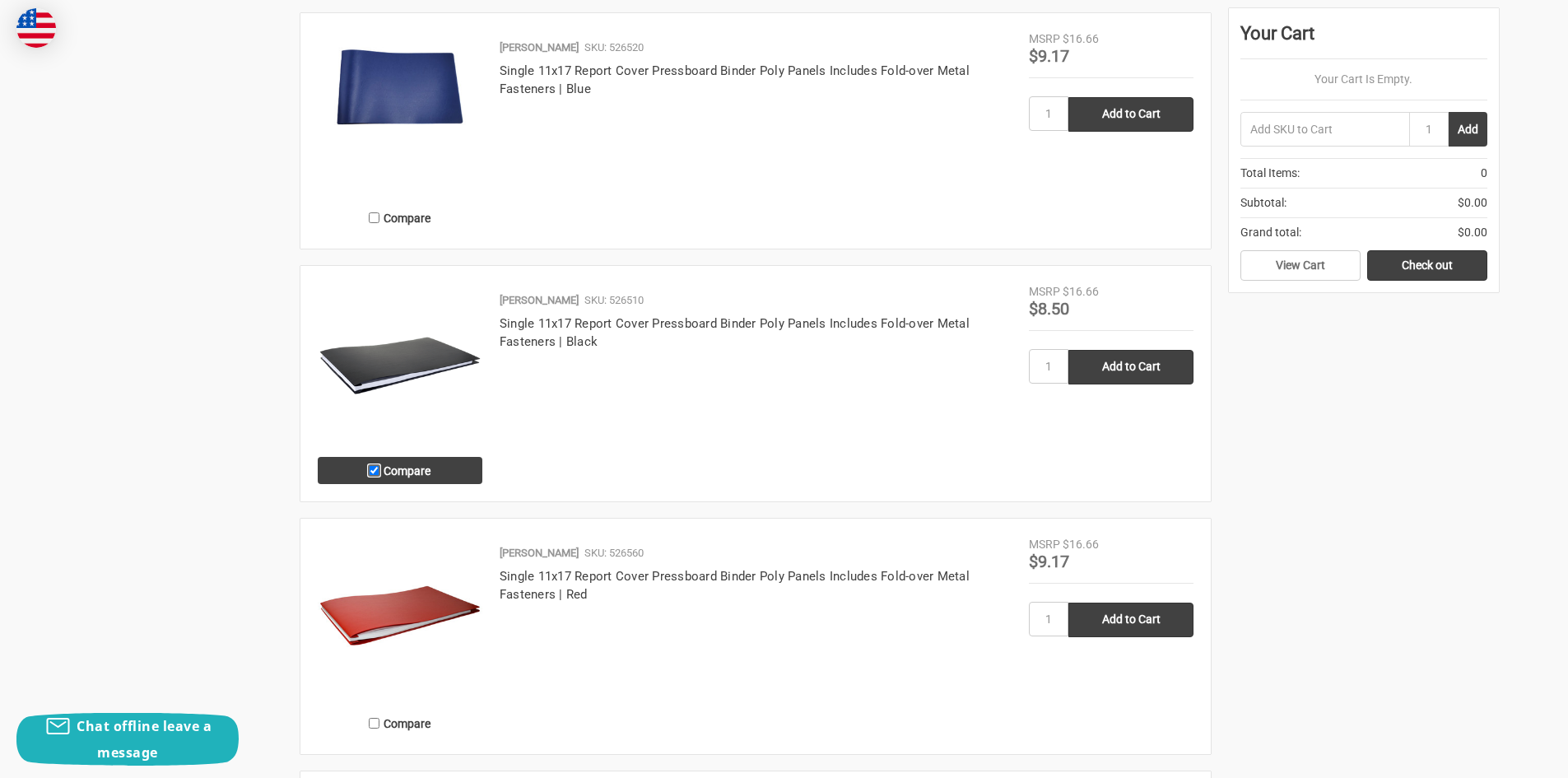
click at [372, 467] on input "Compare" at bounding box center [374, 469] width 11 height 11
checkbox input "false"
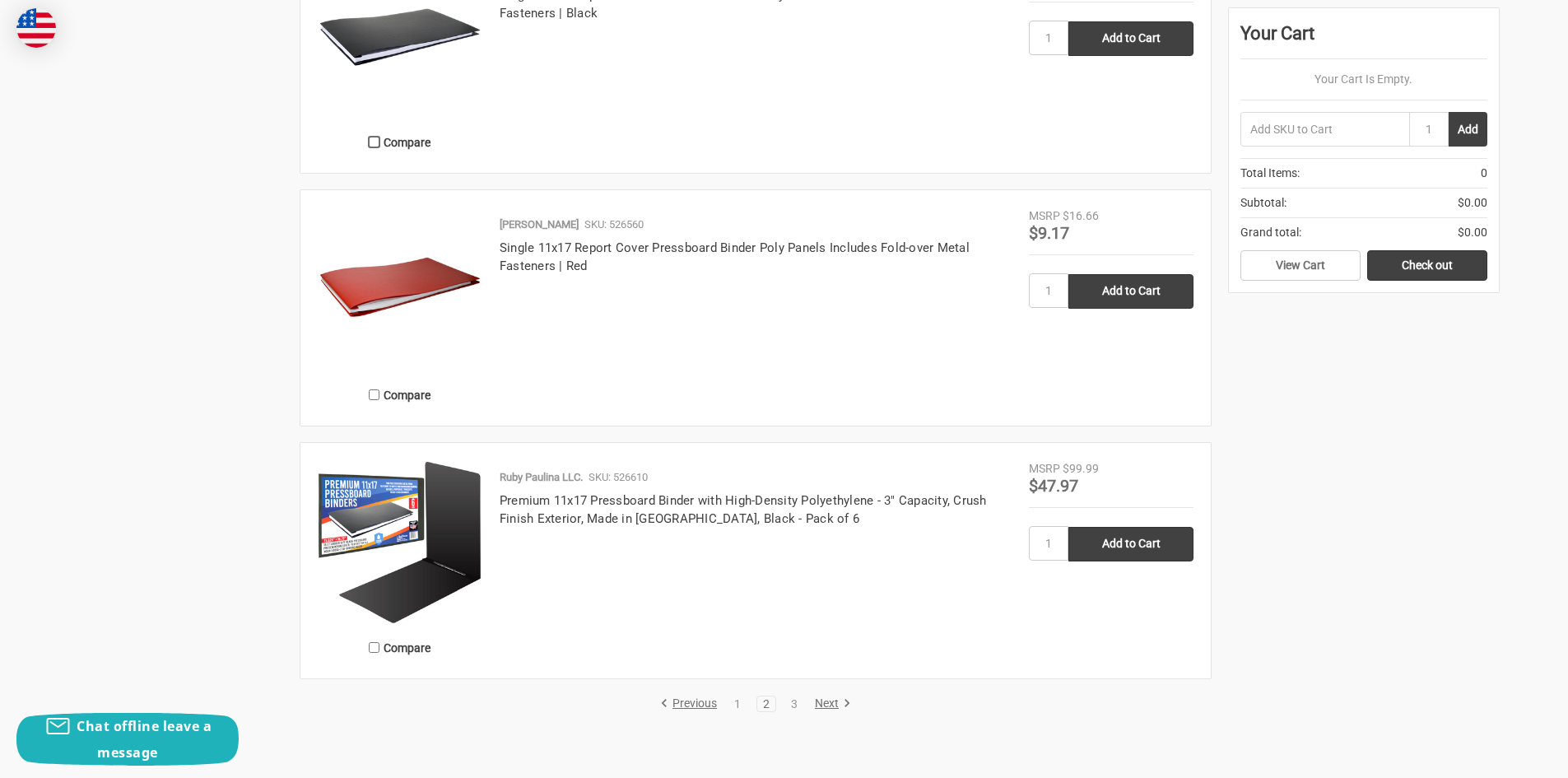
scroll to position [2715, 0]
click at [799, 703] on link "3" at bounding box center [794, 703] width 18 height 12
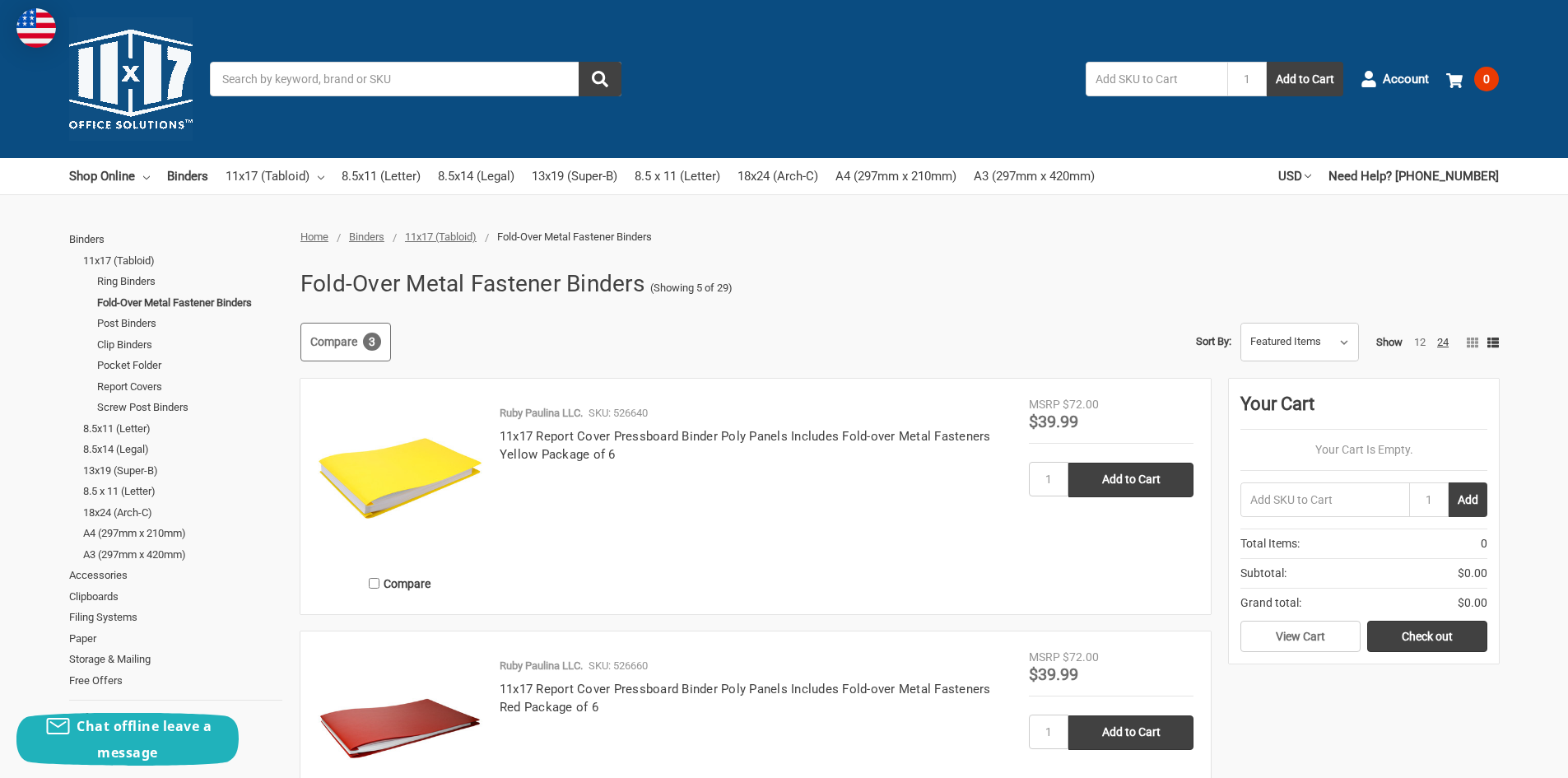
click at [336, 348] on link "Compare 3" at bounding box center [346, 342] width 91 height 40
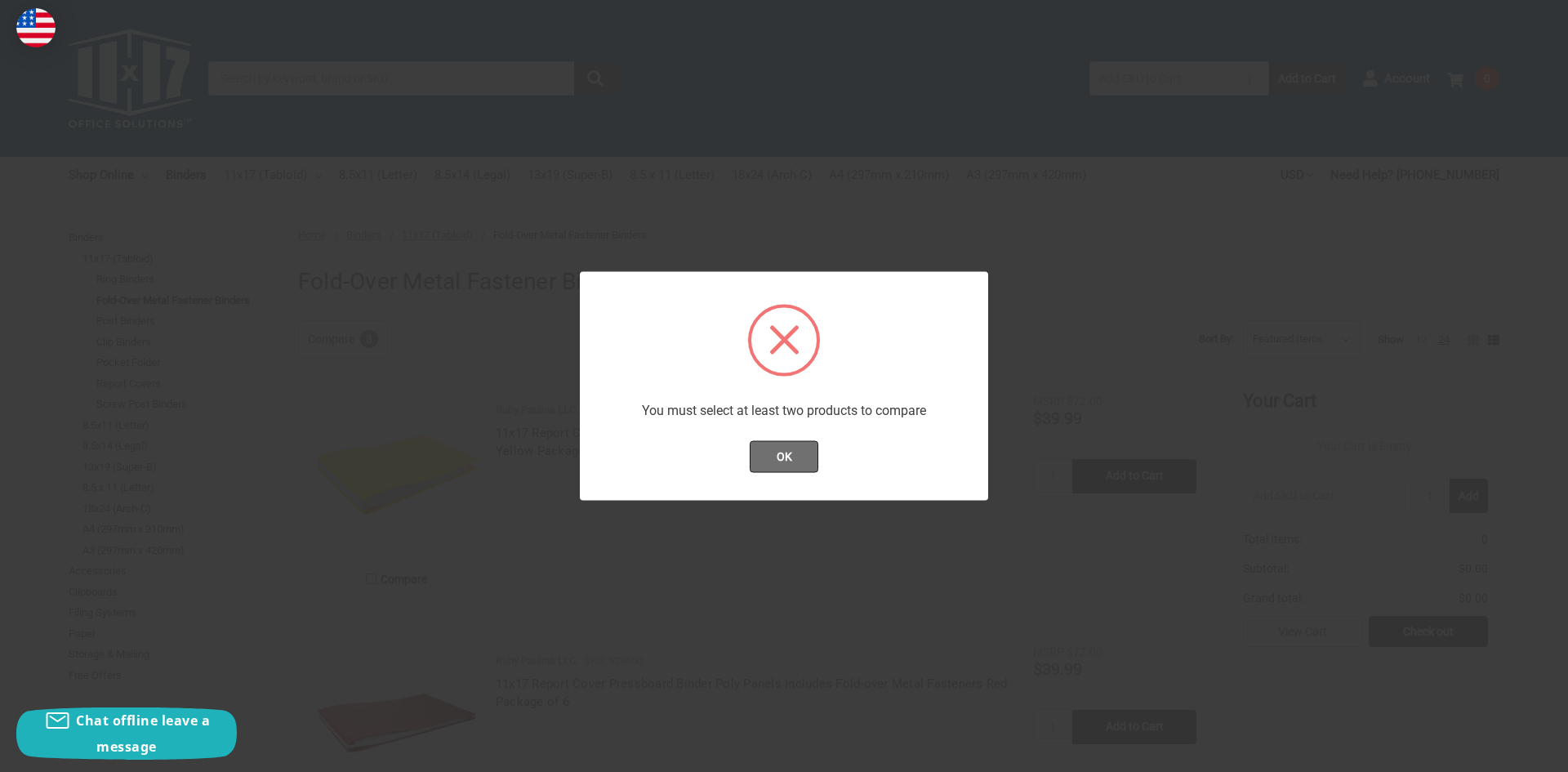
click at [787, 456] on button "OK" at bounding box center [784, 456] width 69 height 33
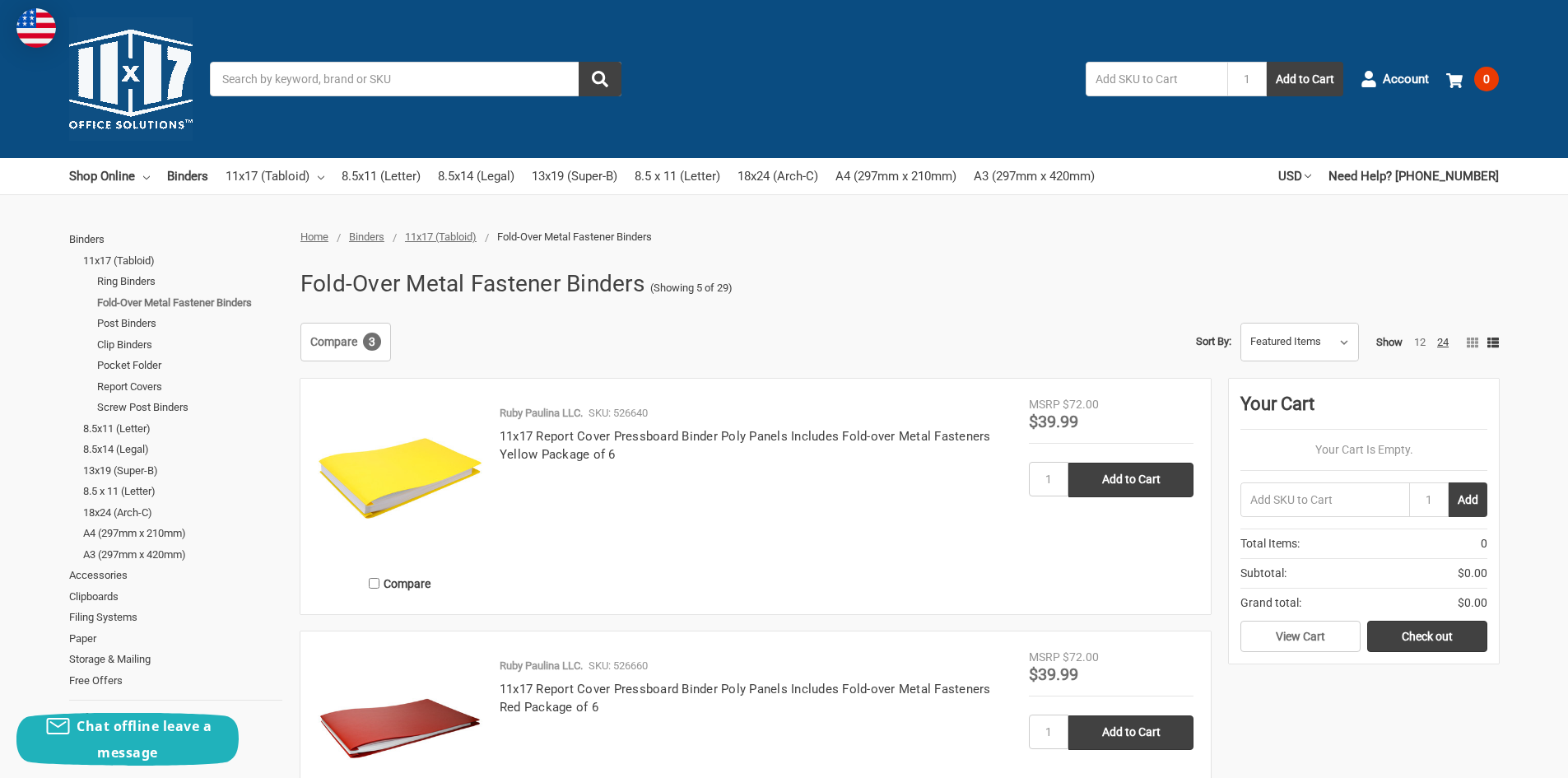
click at [232, 303] on link "Fold-Over Metal Fastener Binders" at bounding box center [189, 303] width 185 height 21
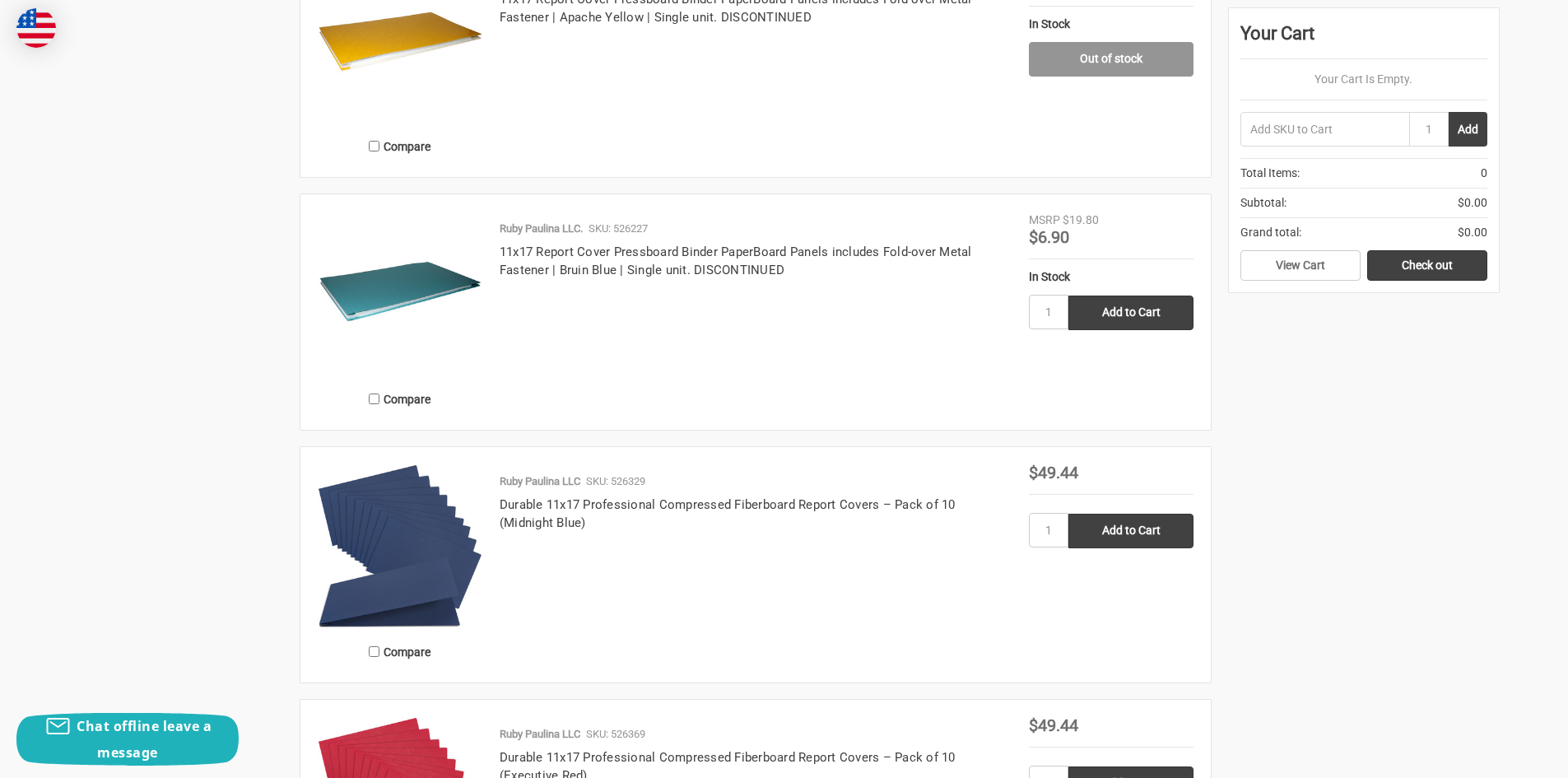
scroll to position [2222, 0]
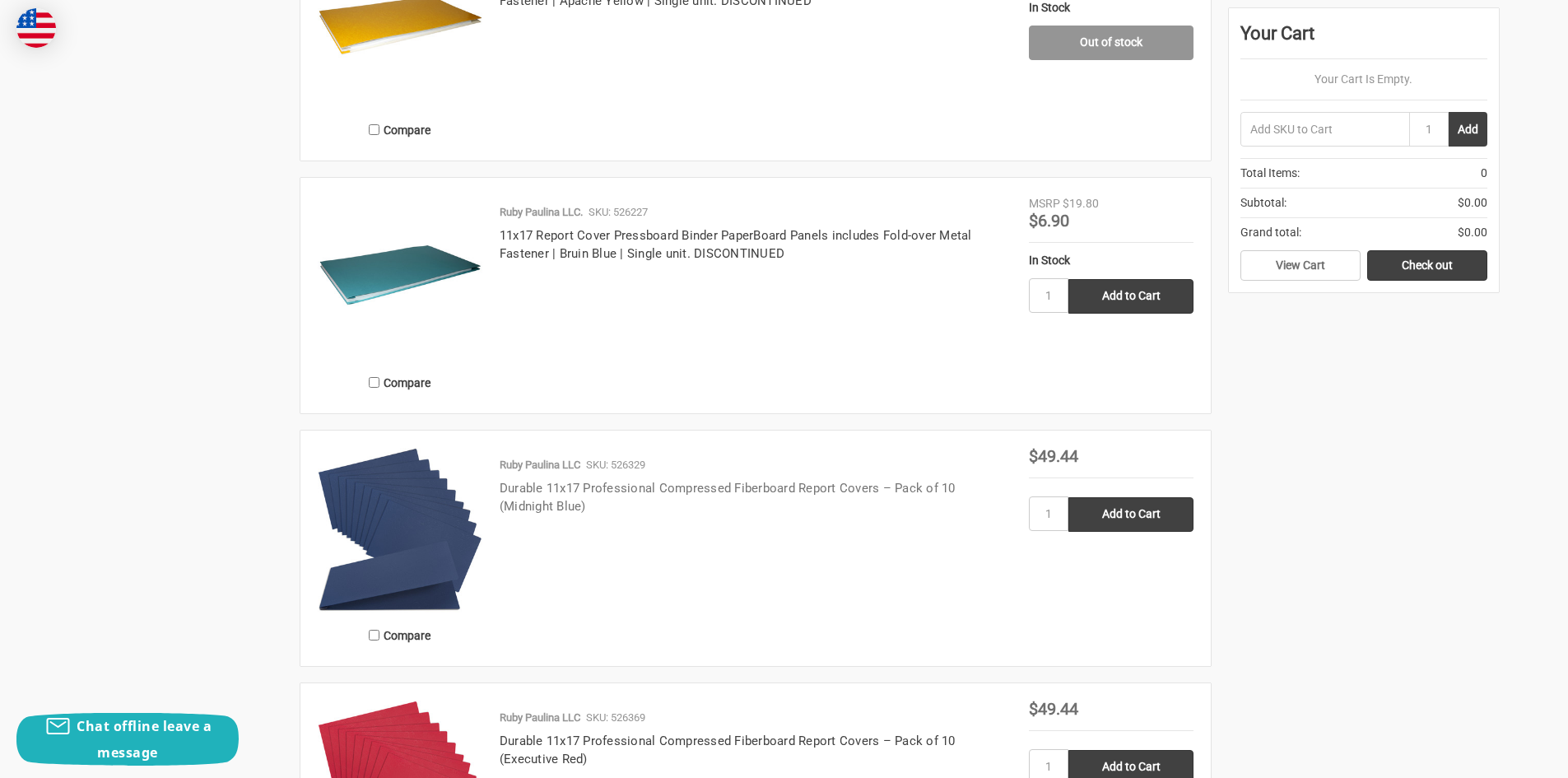
click at [738, 489] on link "Durable 11x17 Professional Compressed Fiberboard Report Covers – Pack of 10 (Mi…" at bounding box center [727, 497] width 456 height 34
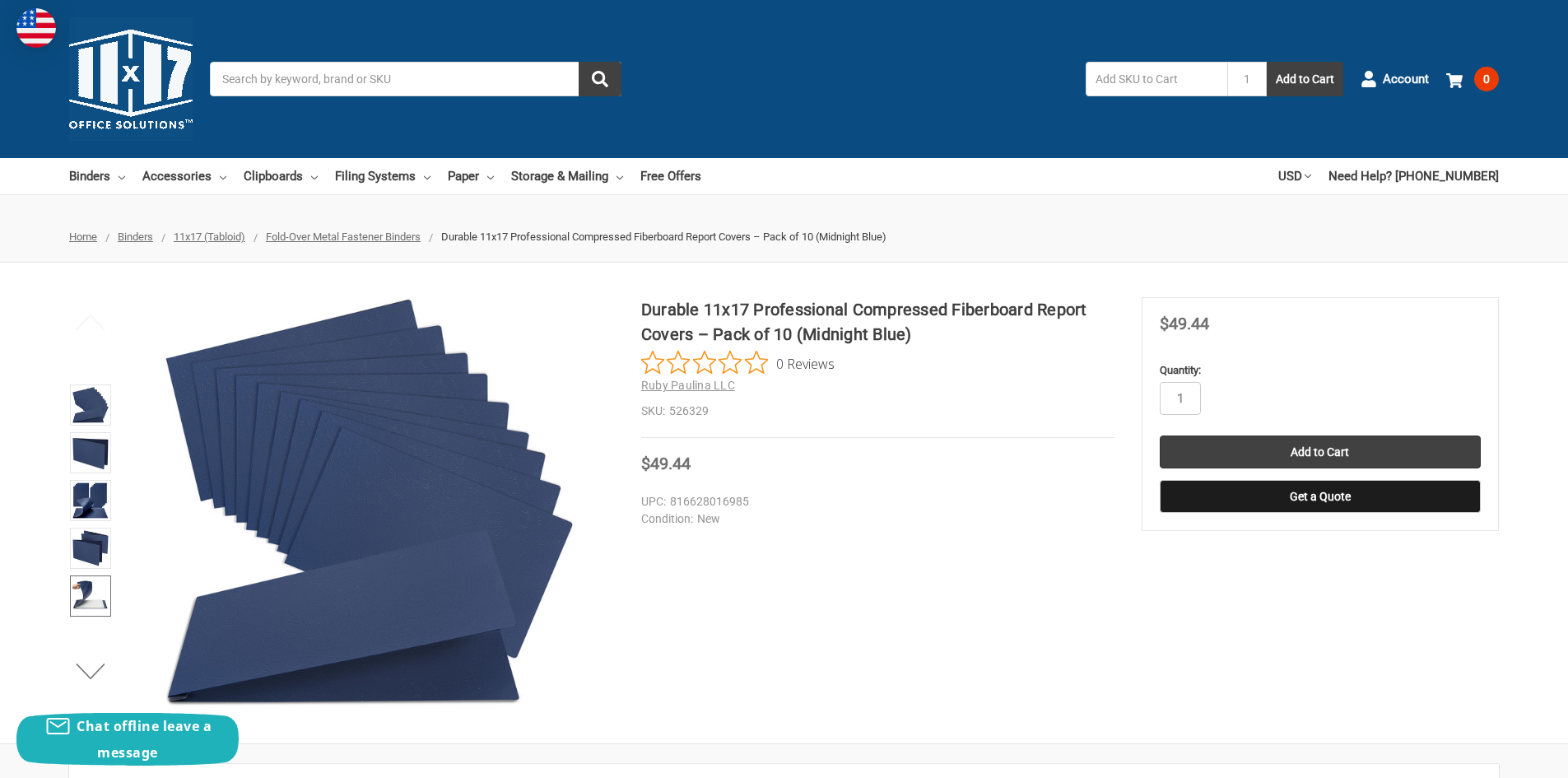
click at [91, 588] on img at bounding box center [90, 595] width 36 height 36
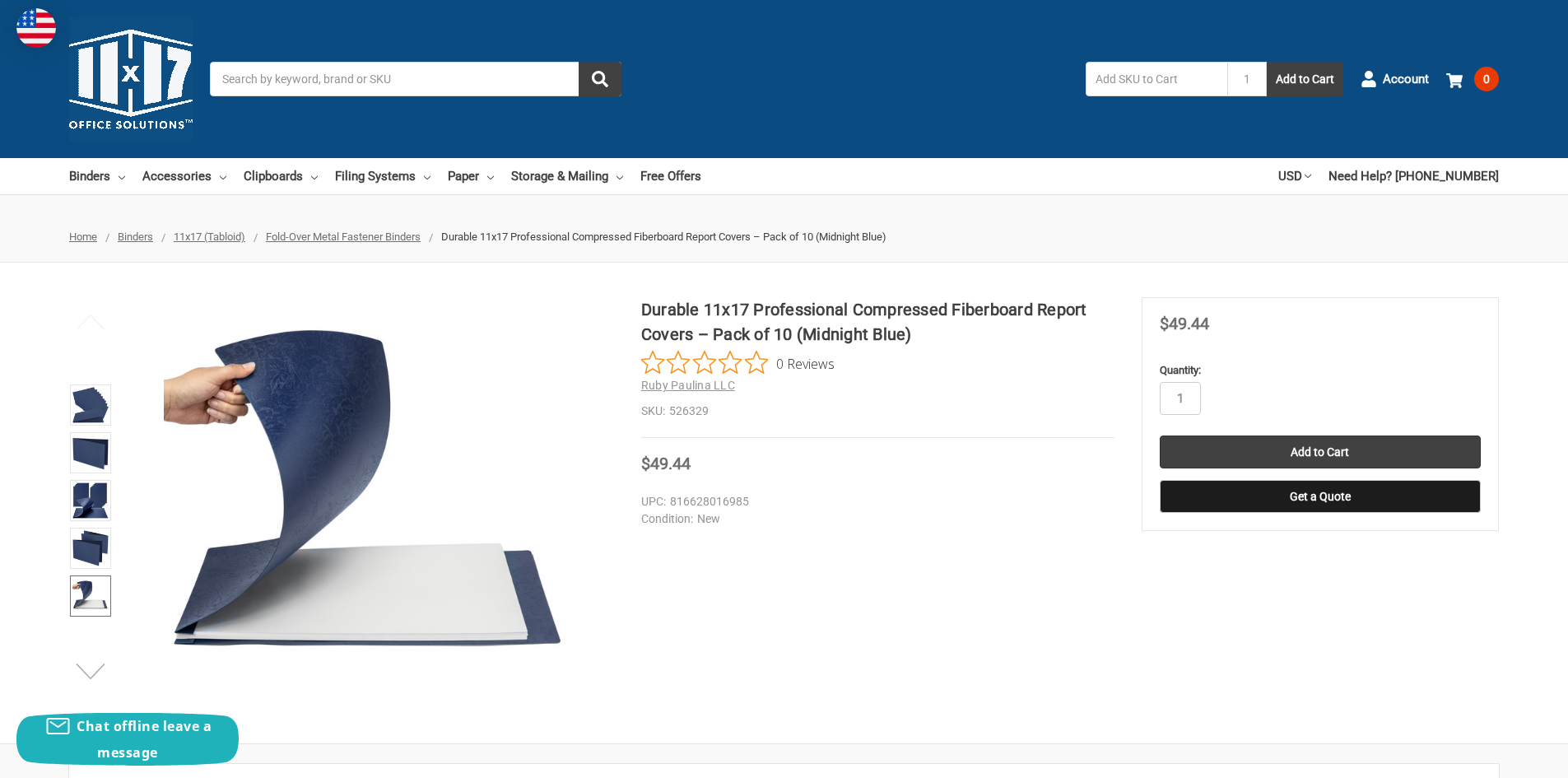
click at [81, 672] on button "Next" at bounding box center [91, 671] width 50 height 33
click at [91, 600] on img at bounding box center [90, 595] width 36 height 36
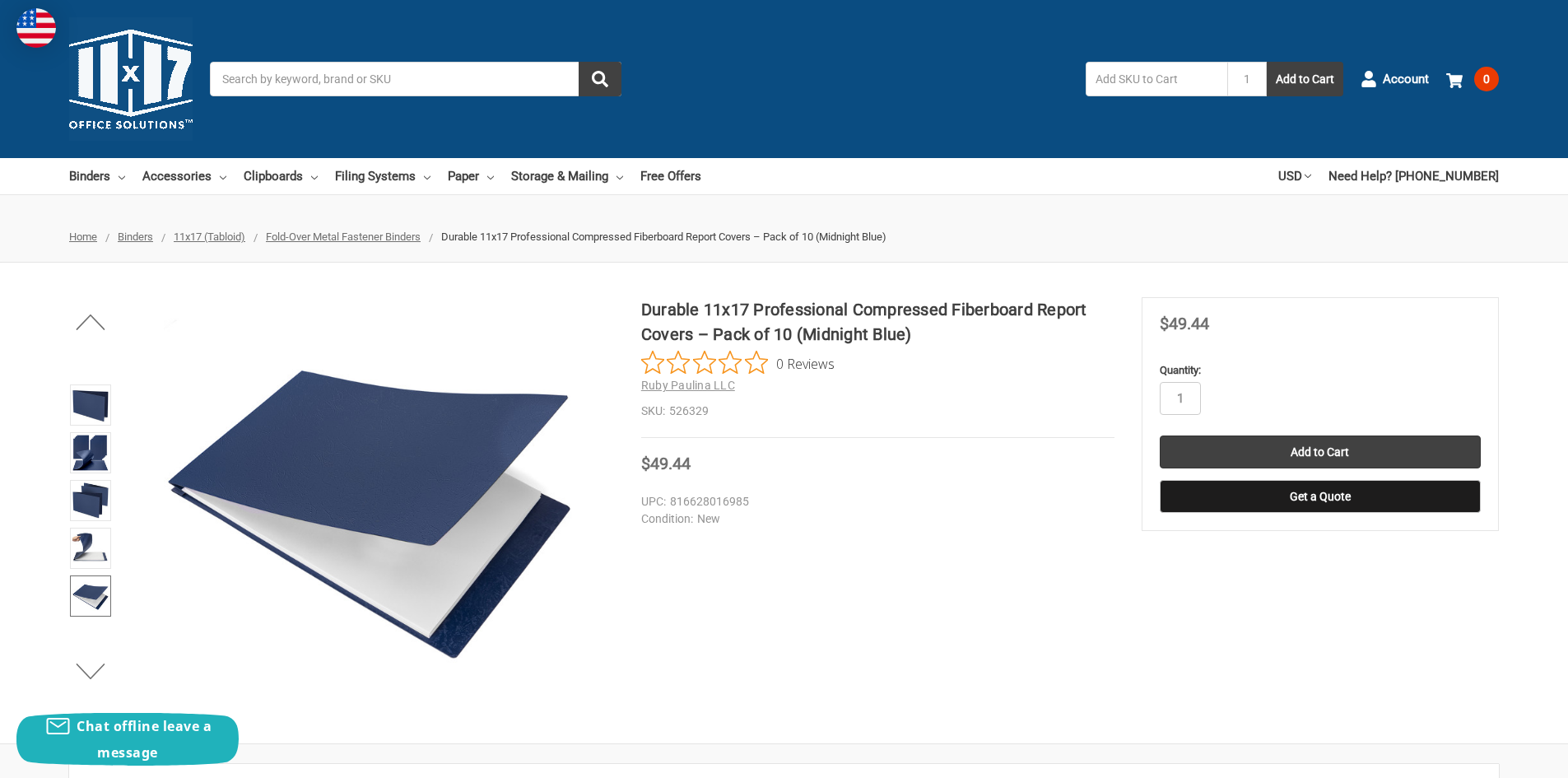
click at [357, 238] on span "Fold-Over Metal Fastener Binders" at bounding box center [344, 236] width 155 height 13
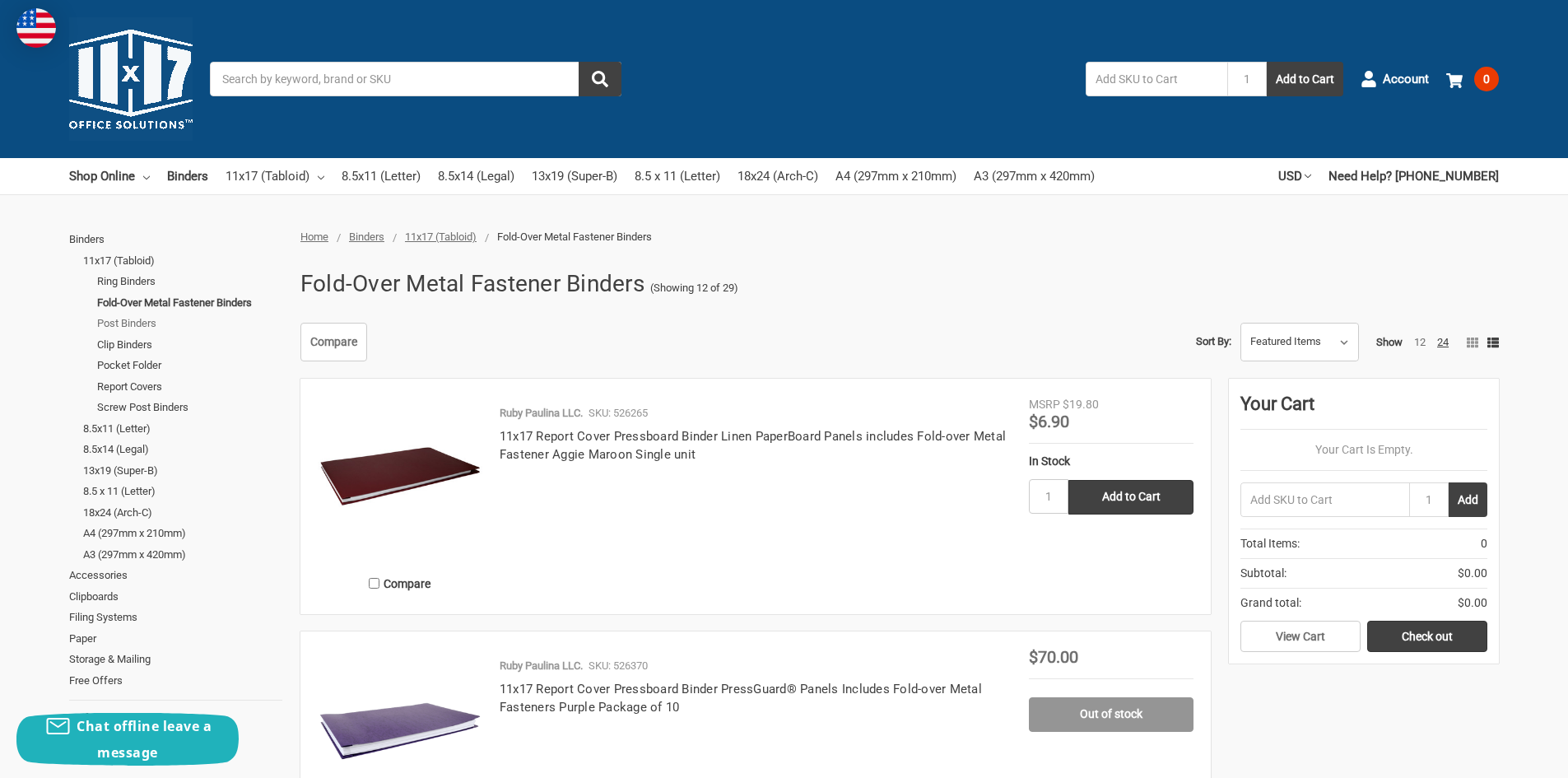
click at [118, 320] on link "Post Binders" at bounding box center [189, 323] width 185 height 21
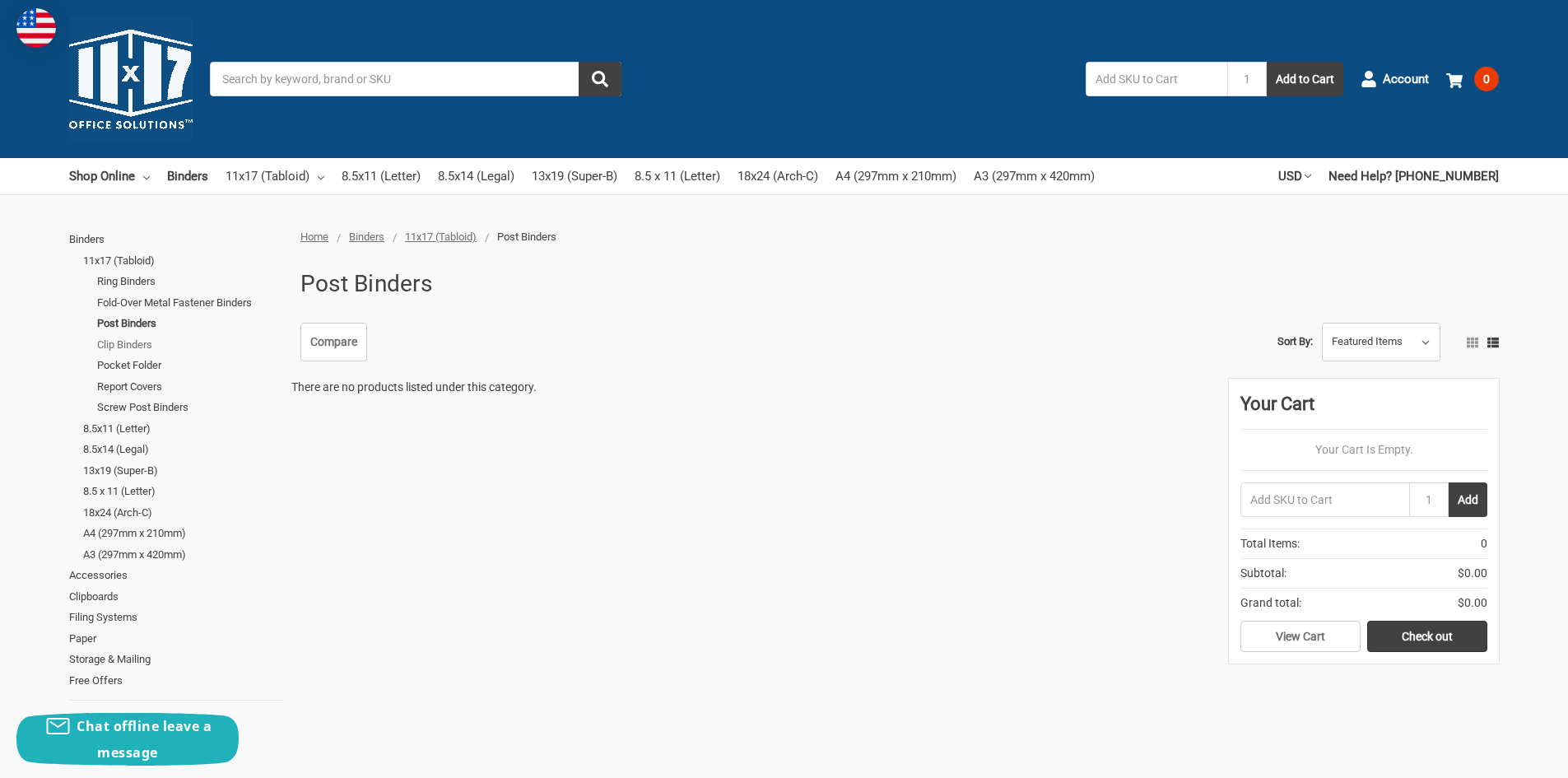
click at [121, 344] on link "Clip Binders" at bounding box center [189, 344] width 185 height 21
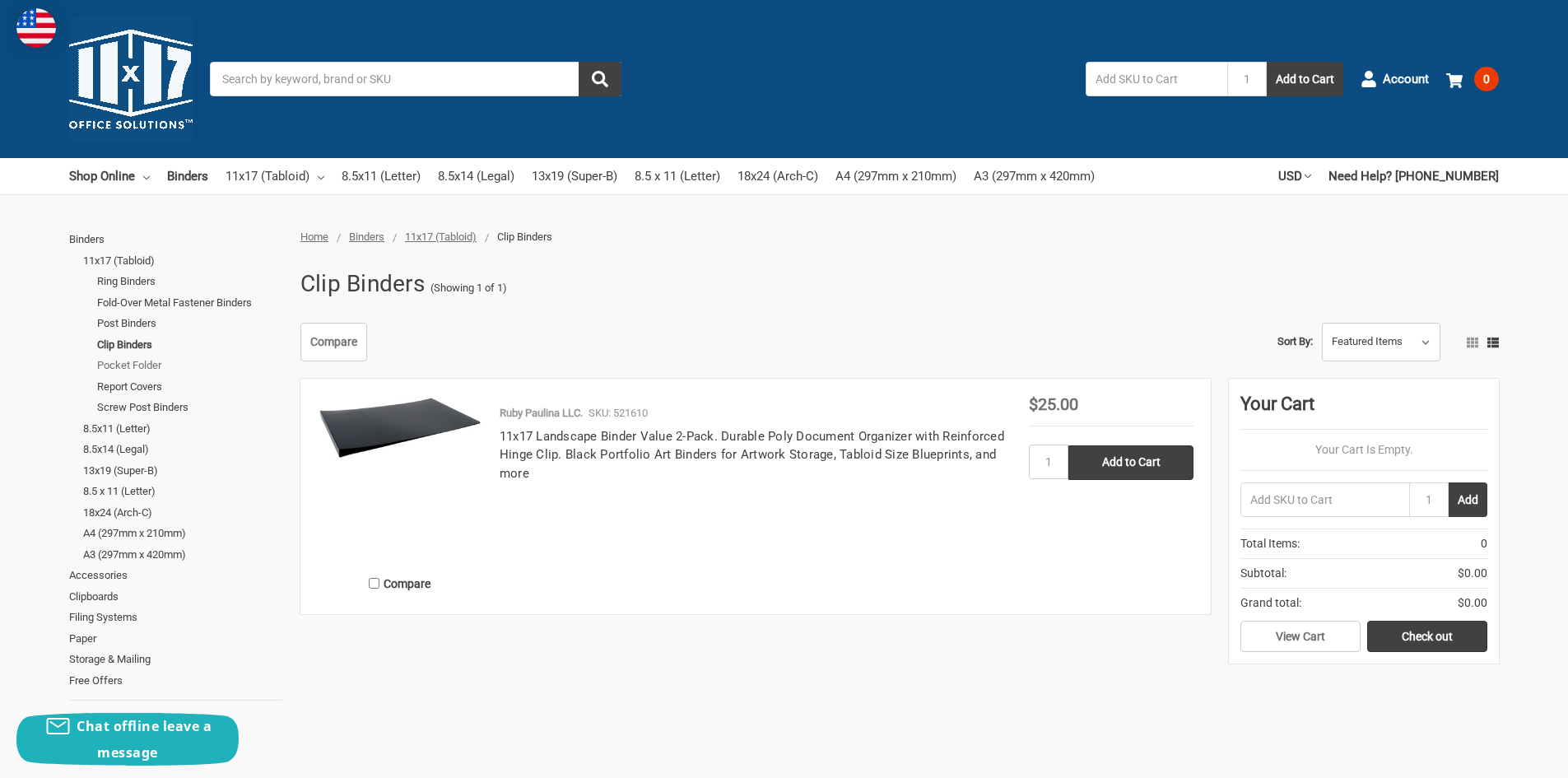
drag, startPoint x: 0, startPoint y: 0, endPoint x: 133, endPoint y: 366, distance: 389.4
click at [133, 366] on link "Pocket Folder" at bounding box center [189, 365] width 185 height 21
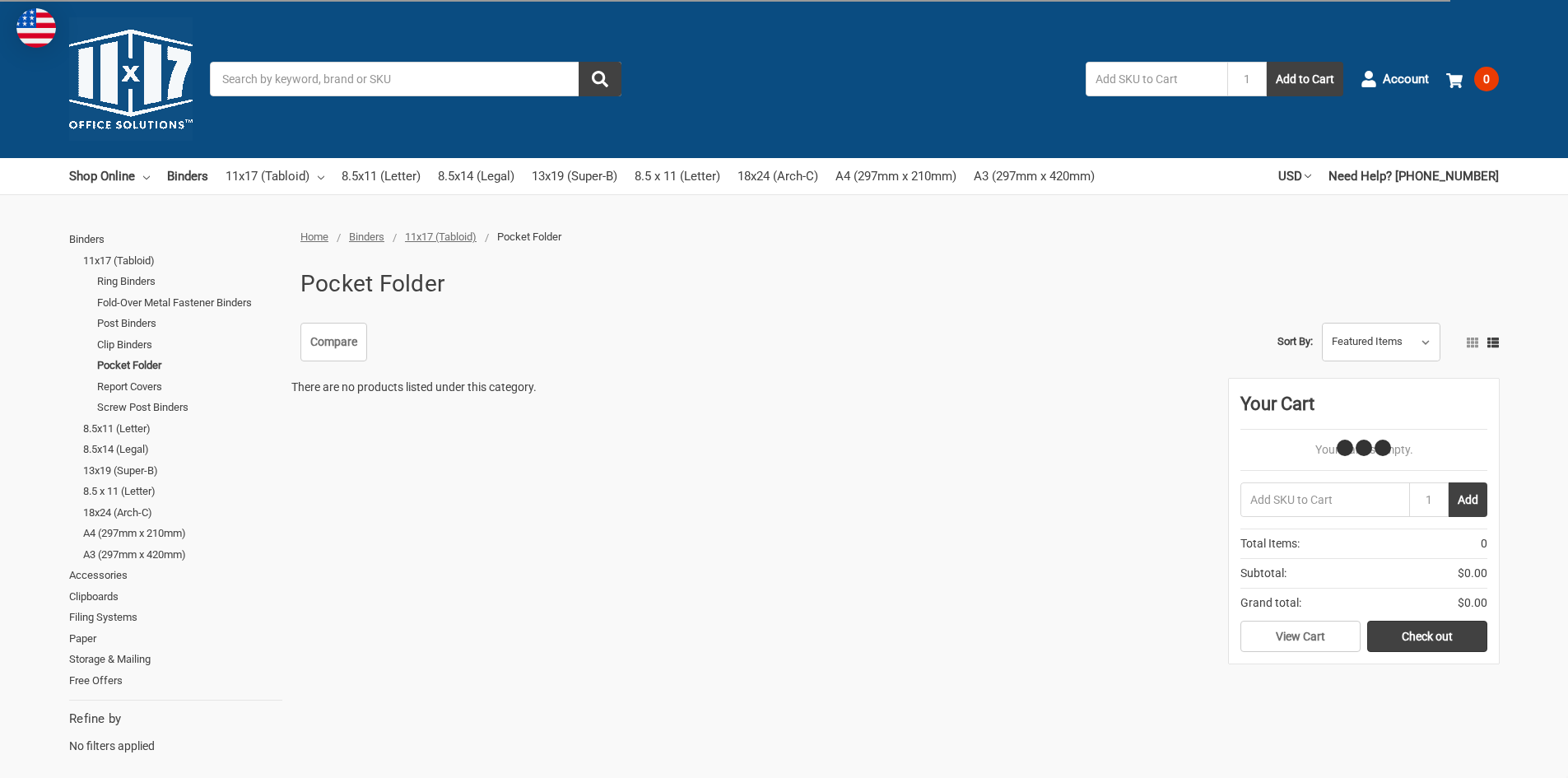
click at [135, 383] on link "Report Covers" at bounding box center [189, 387] width 185 height 21
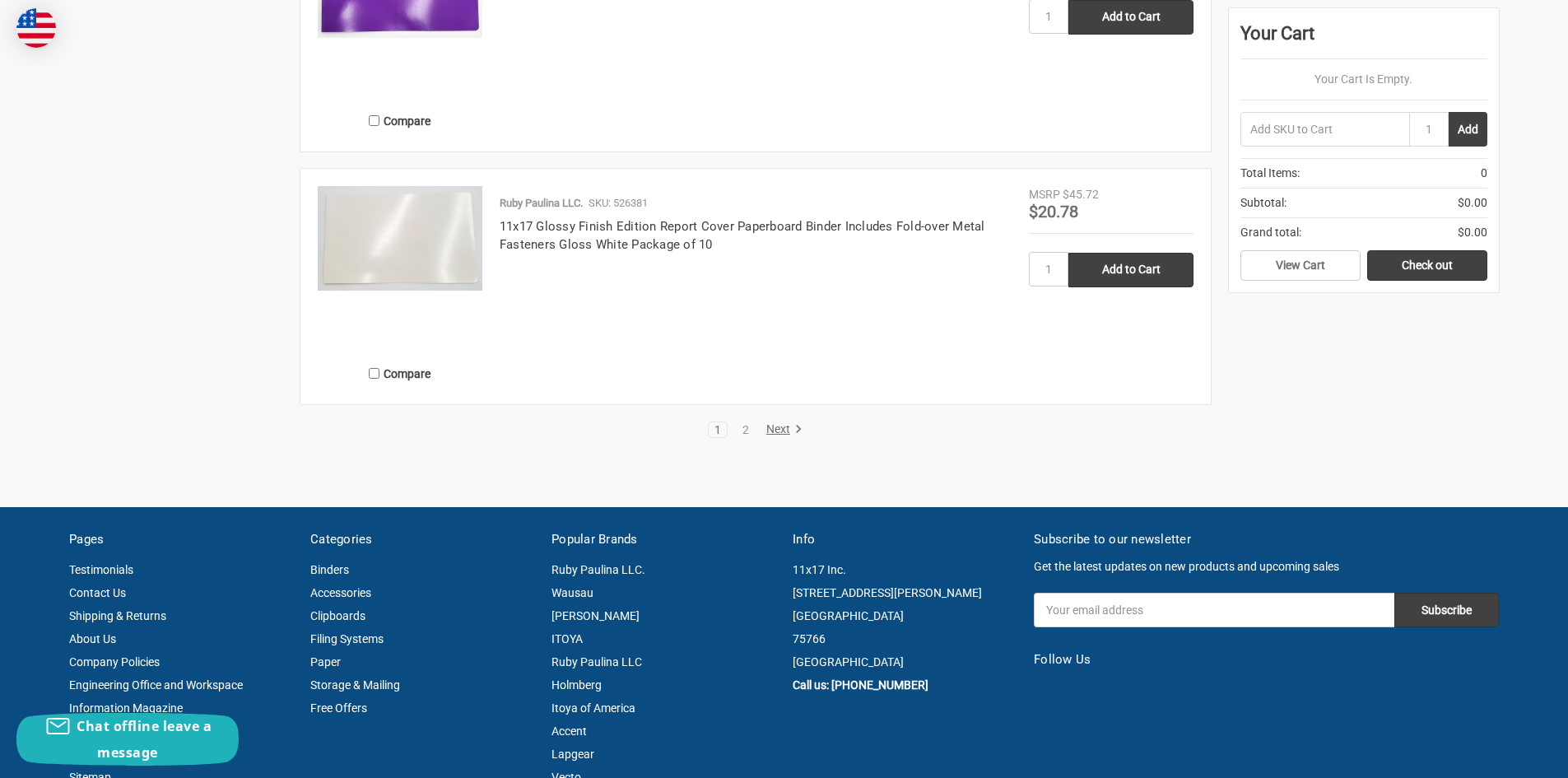
scroll to position [3044, 0]
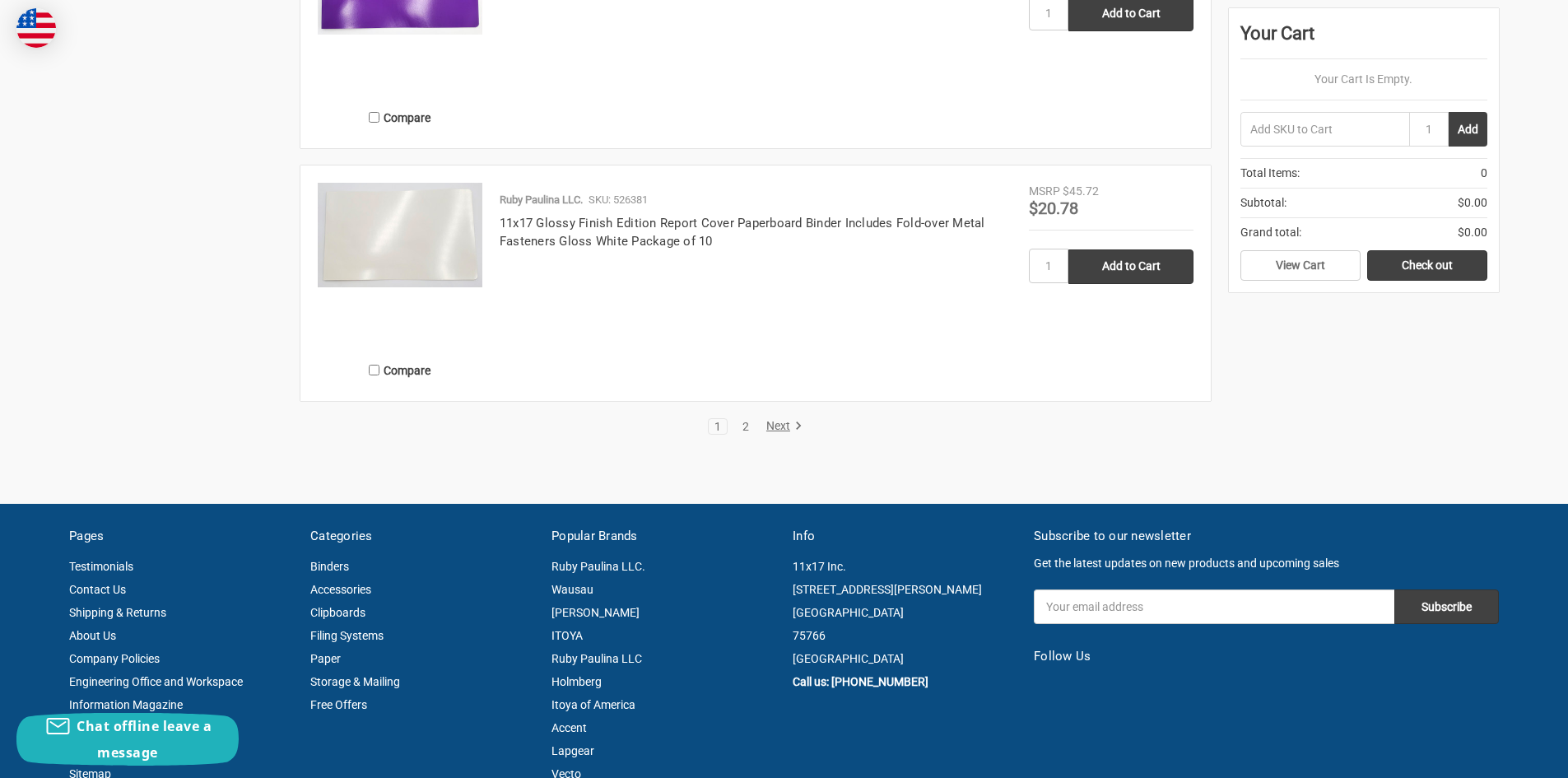
click at [740, 421] on link "2" at bounding box center [745, 427] width 18 height 12
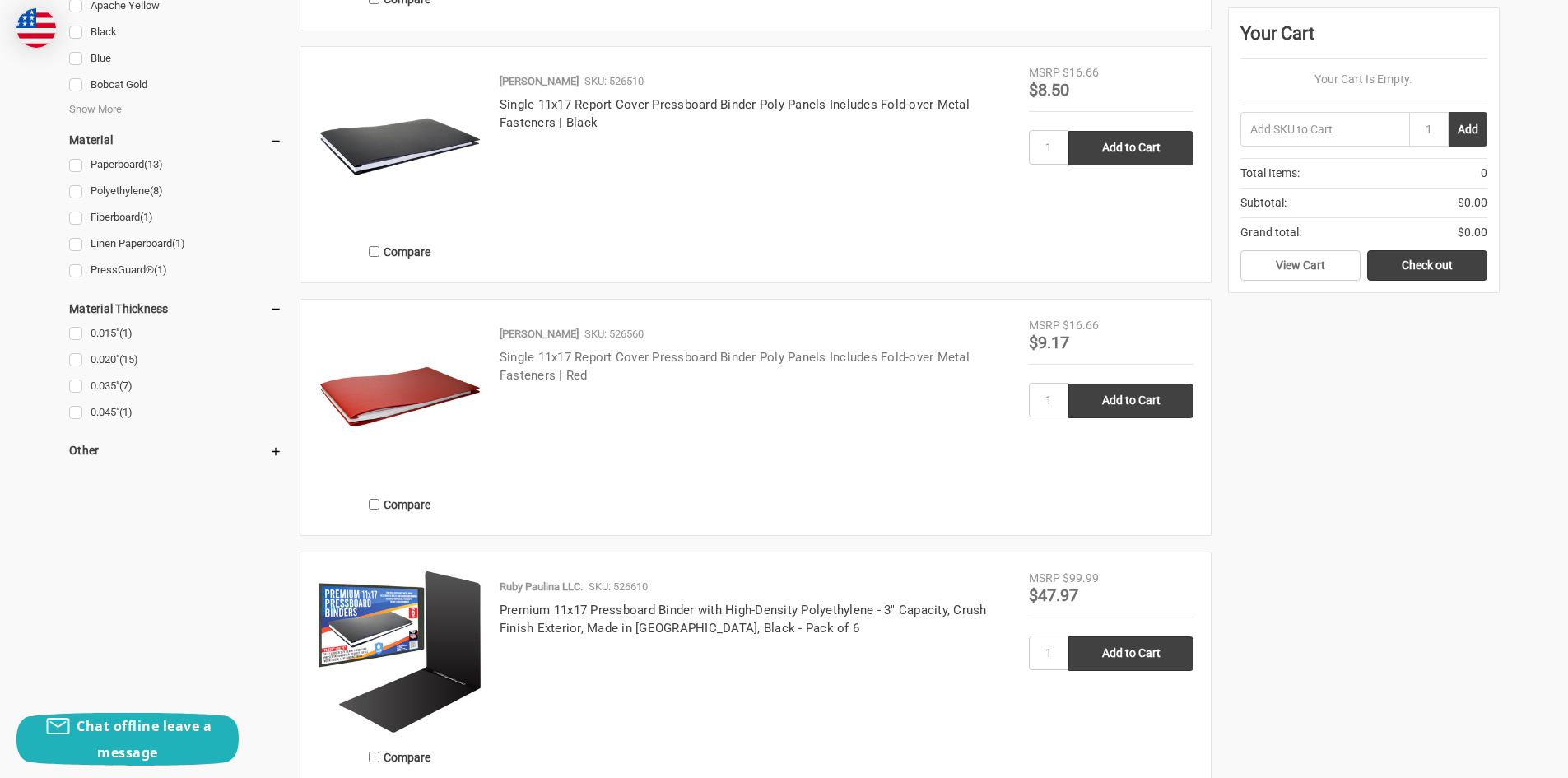
scroll to position [1564, 0]
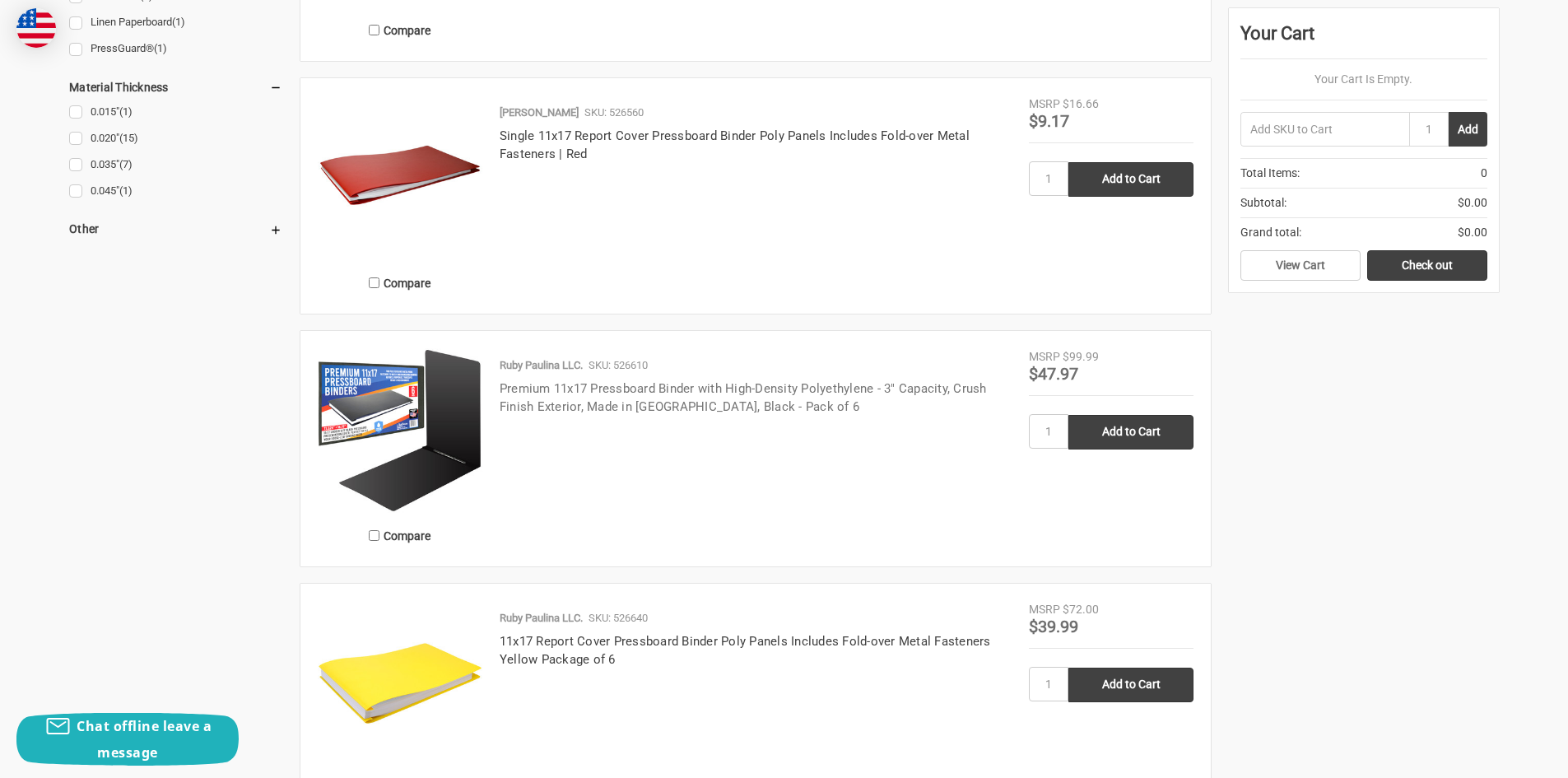
click at [668, 393] on link "Premium 11x17 Pressboard Binder with High-Density Polyethylene - 3" Capacity, C…" at bounding box center [742, 398] width 487 height 34
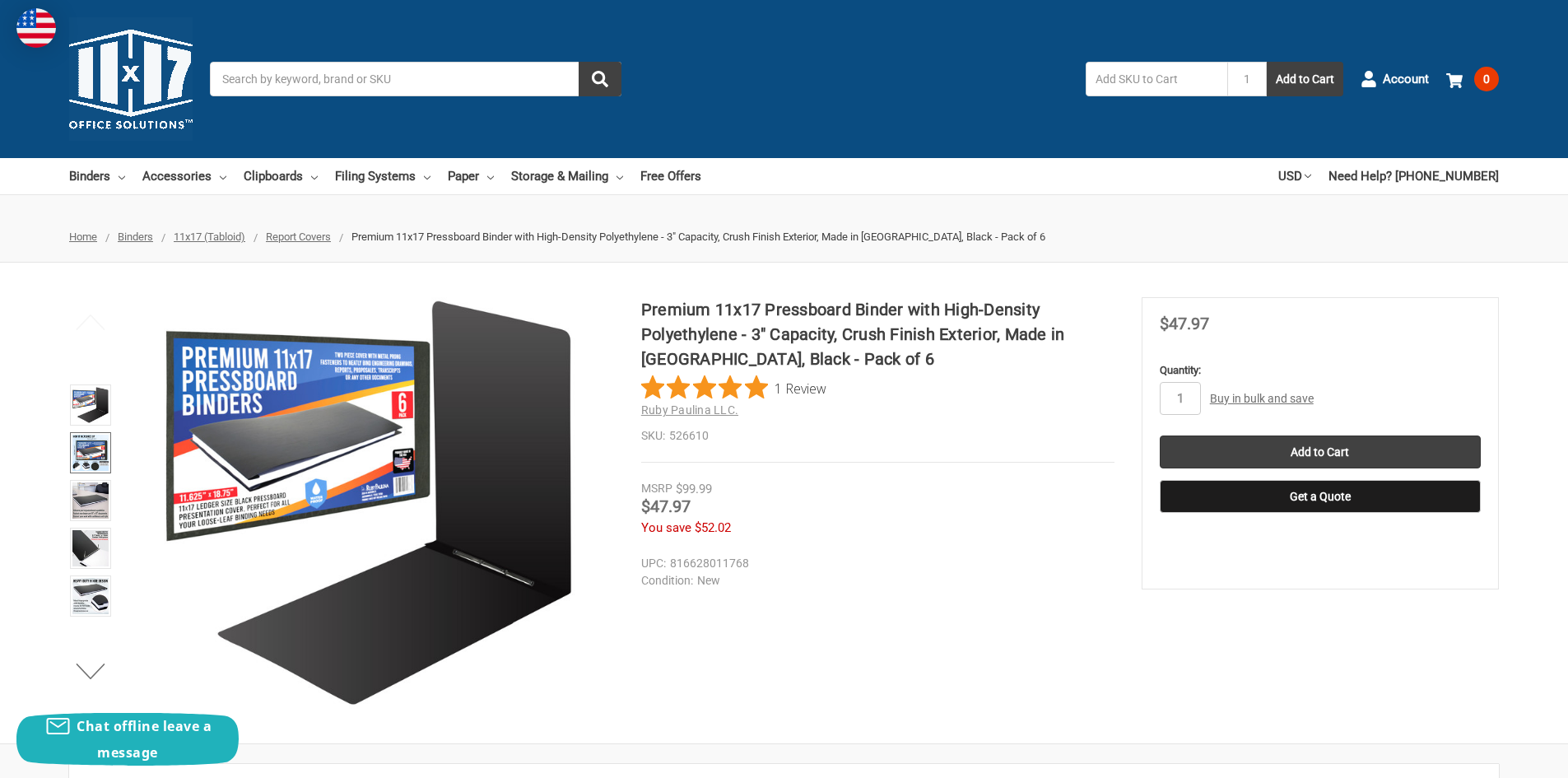
click at [75, 448] on img at bounding box center [90, 452] width 36 height 36
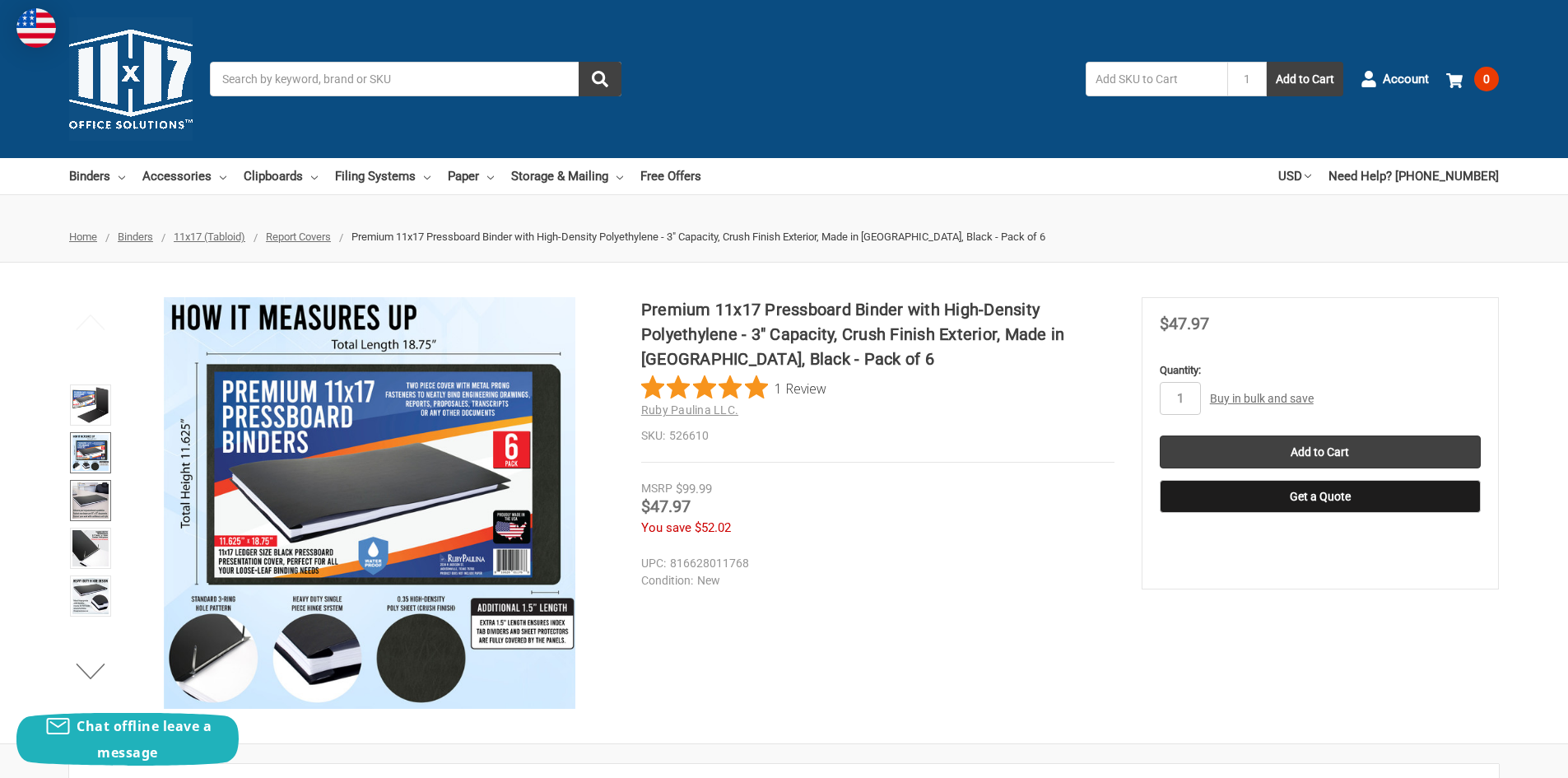
click at [85, 491] on img at bounding box center [90, 499] width 36 height 36
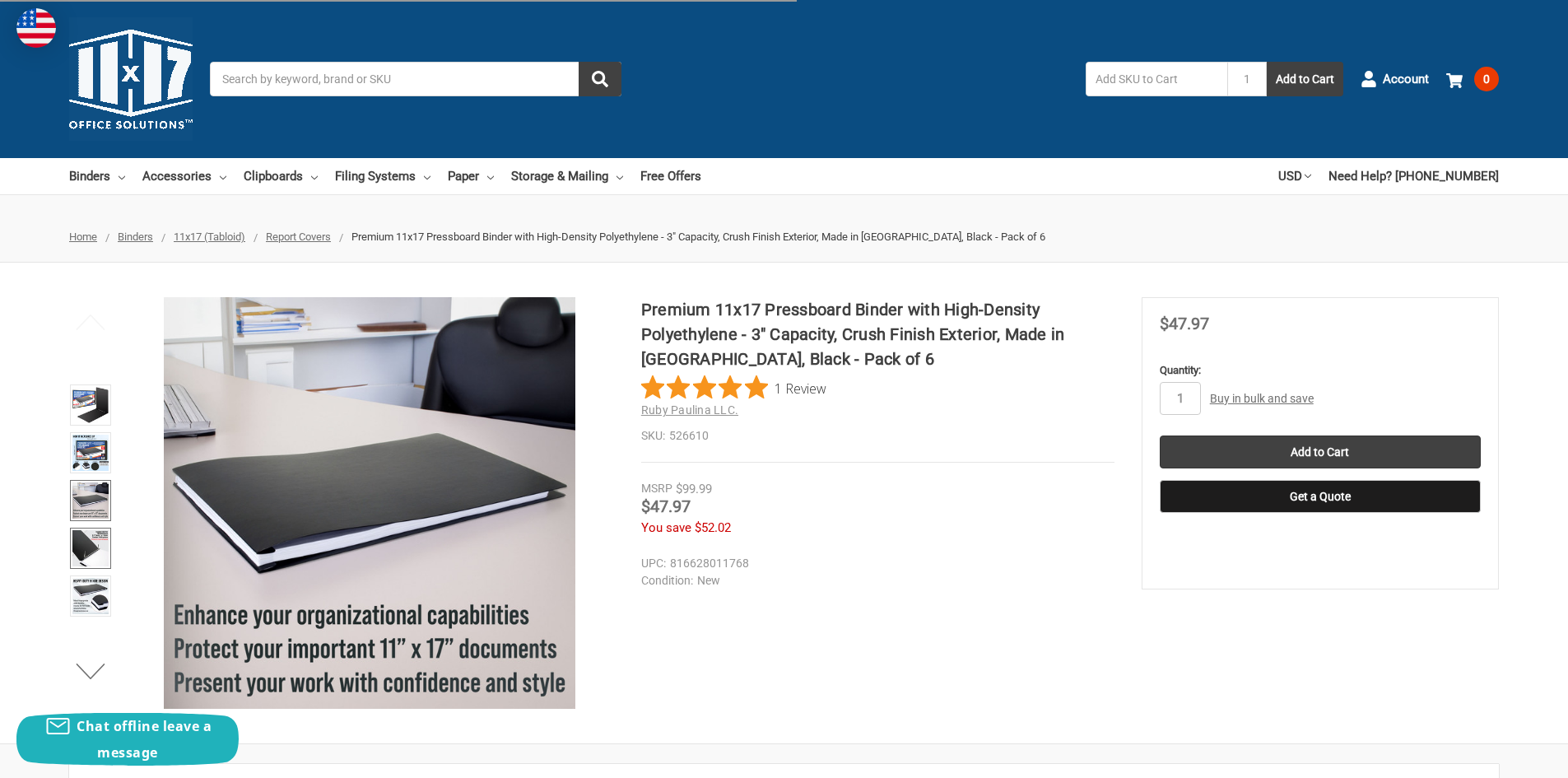
click at [82, 545] on img at bounding box center [90, 548] width 36 height 36
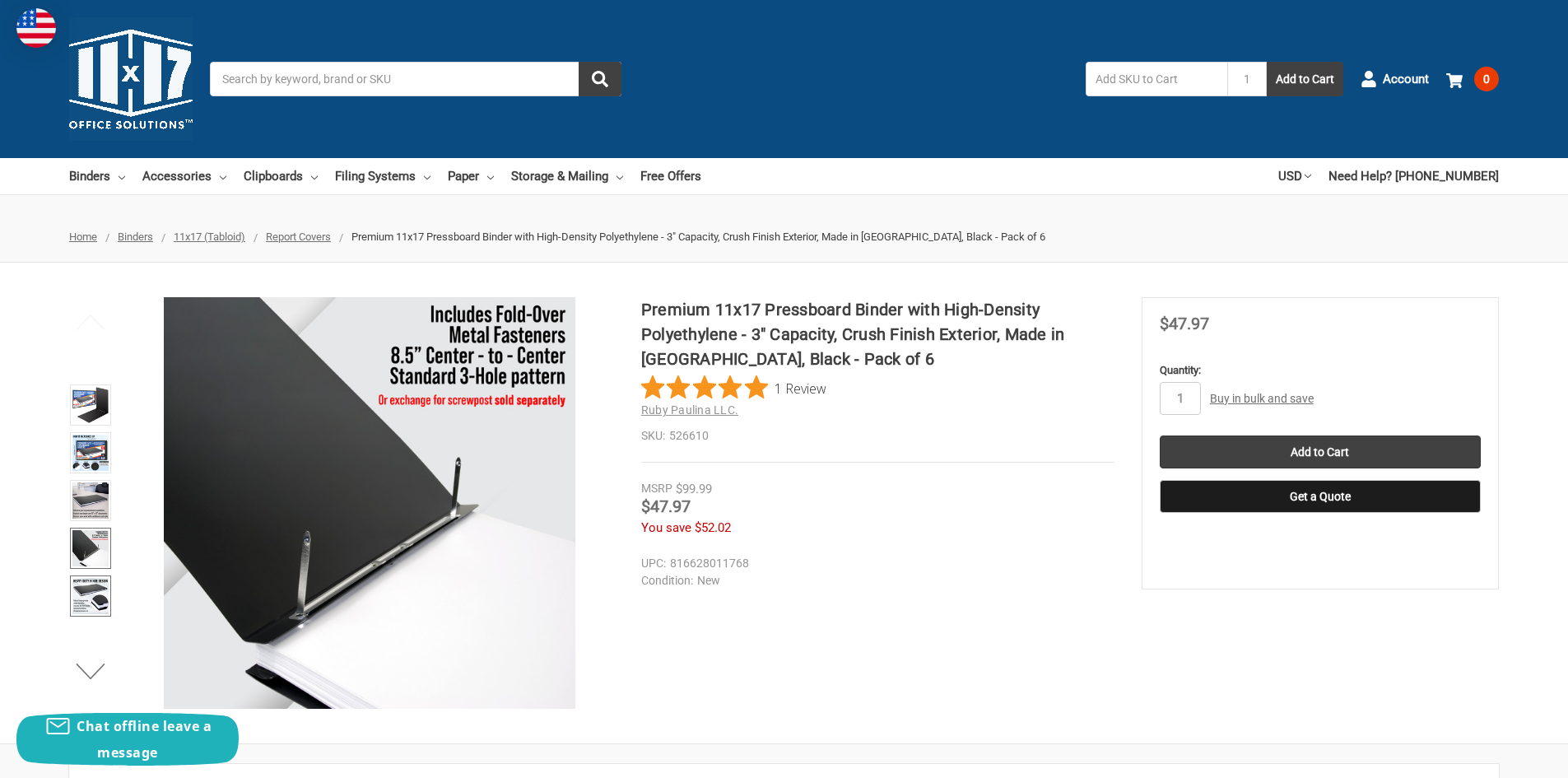
click at [84, 592] on img at bounding box center [90, 595] width 36 height 36
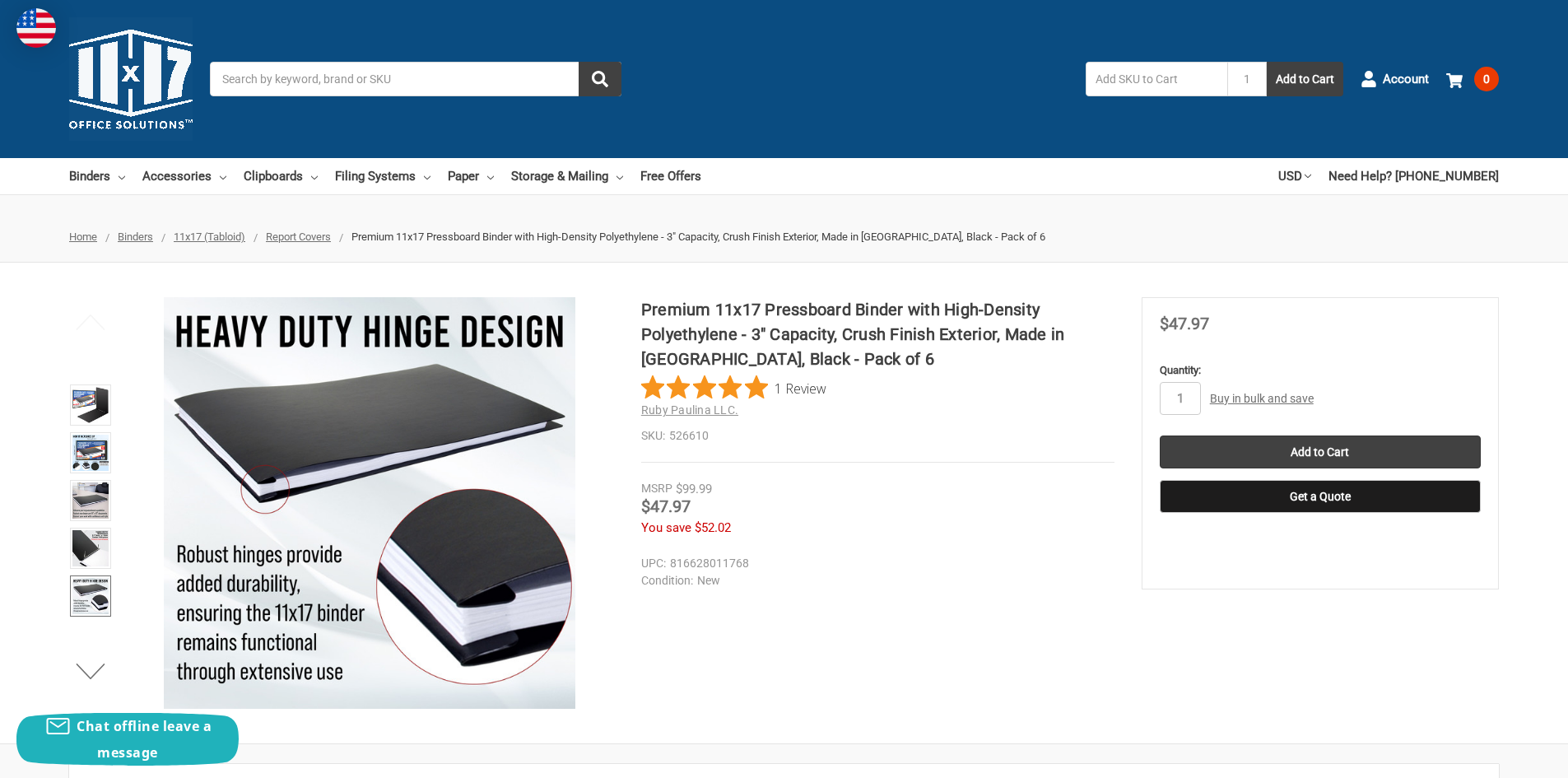
click at [324, 233] on span "Report Covers" at bounding box center [298, 236] width 65 height 13
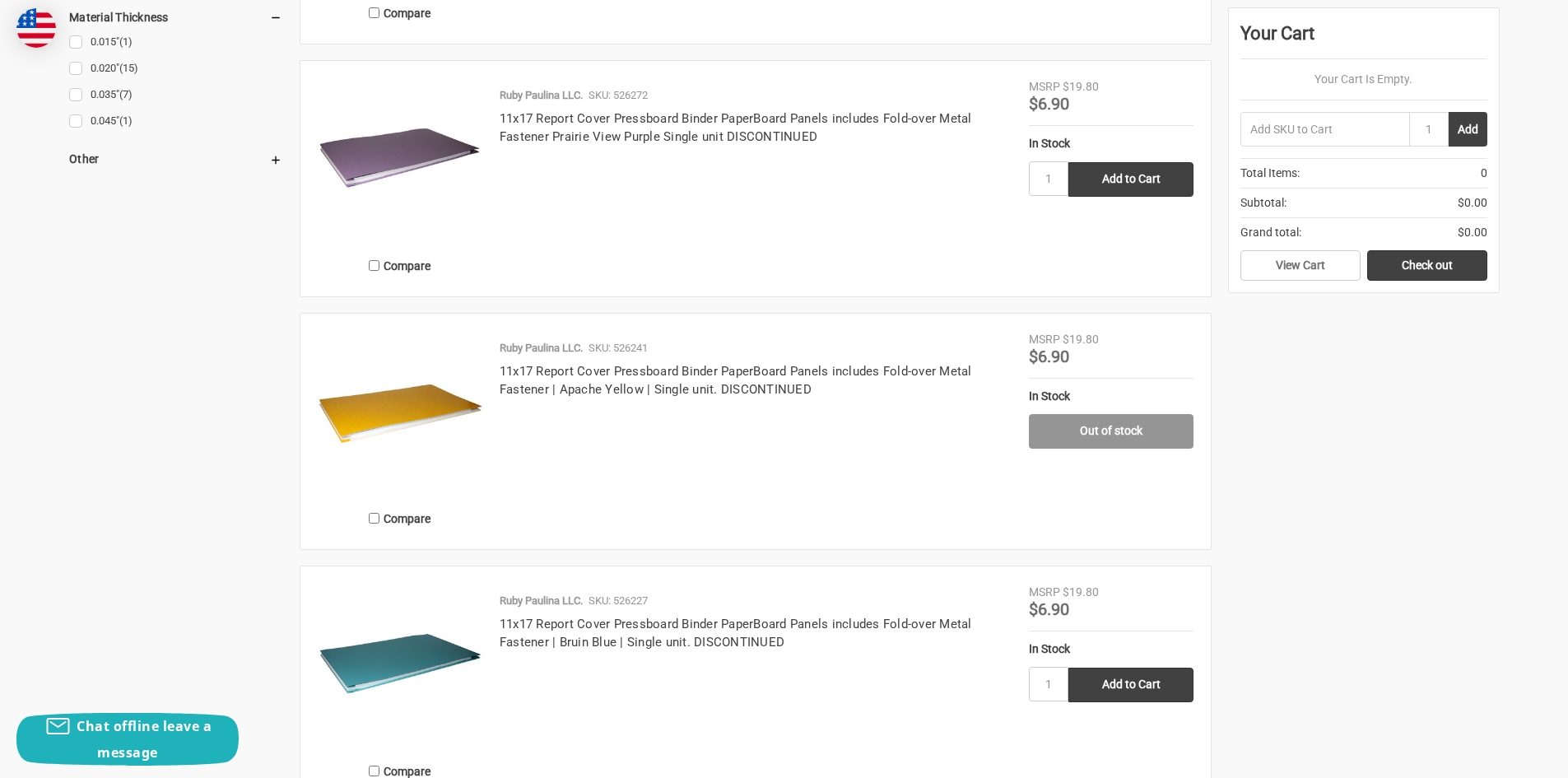
scroll to position [1728, 0]
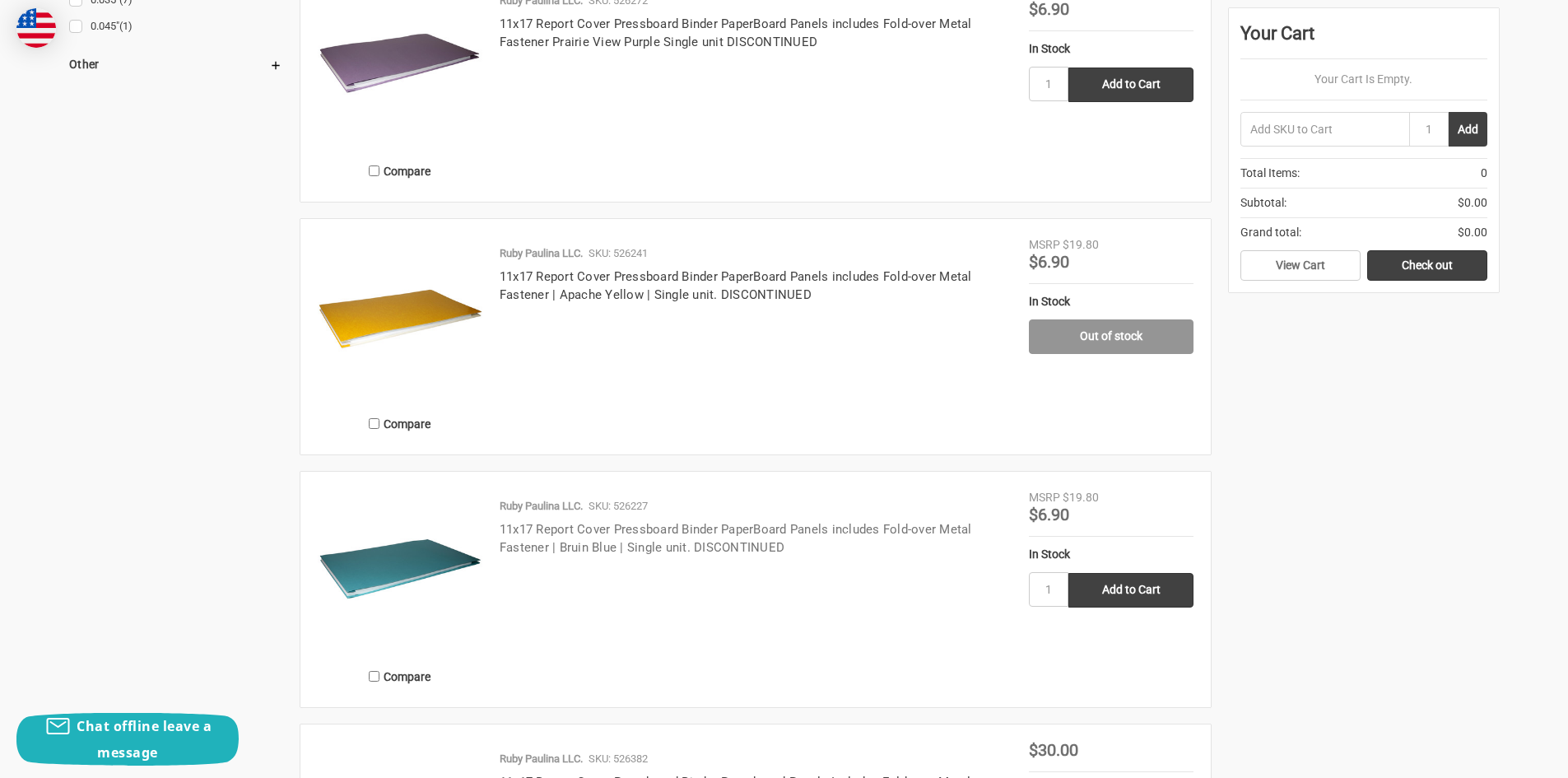
click at [598, 544] on link "11x17 Report Cover Pressboard Binder PaperBoard Panels includes Fold-over Metal…" at bounding box center [736, 538] width 472 height 34
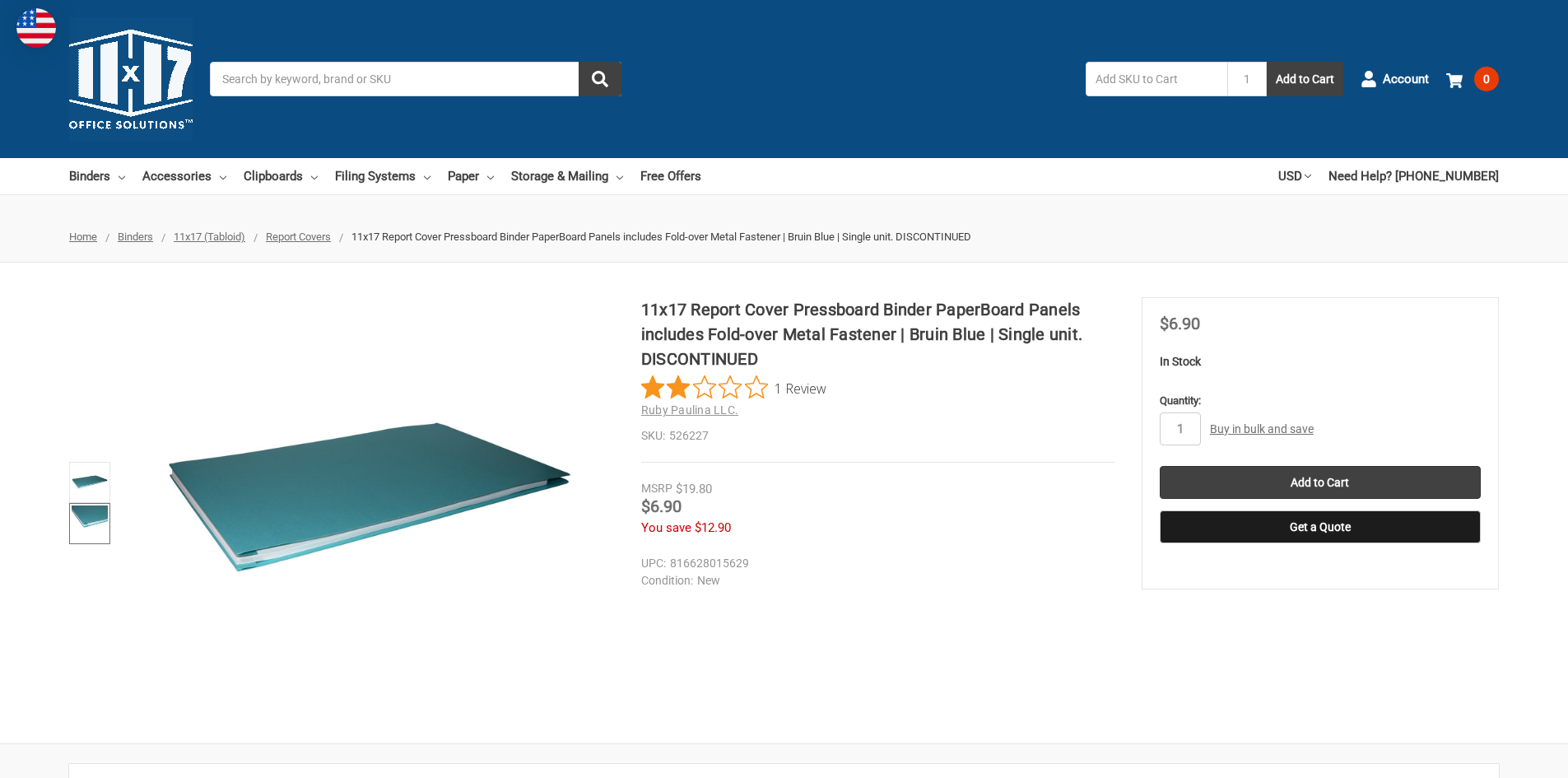
click at [81, 520] on img at bounding box center [89, 523] width 36 height 36
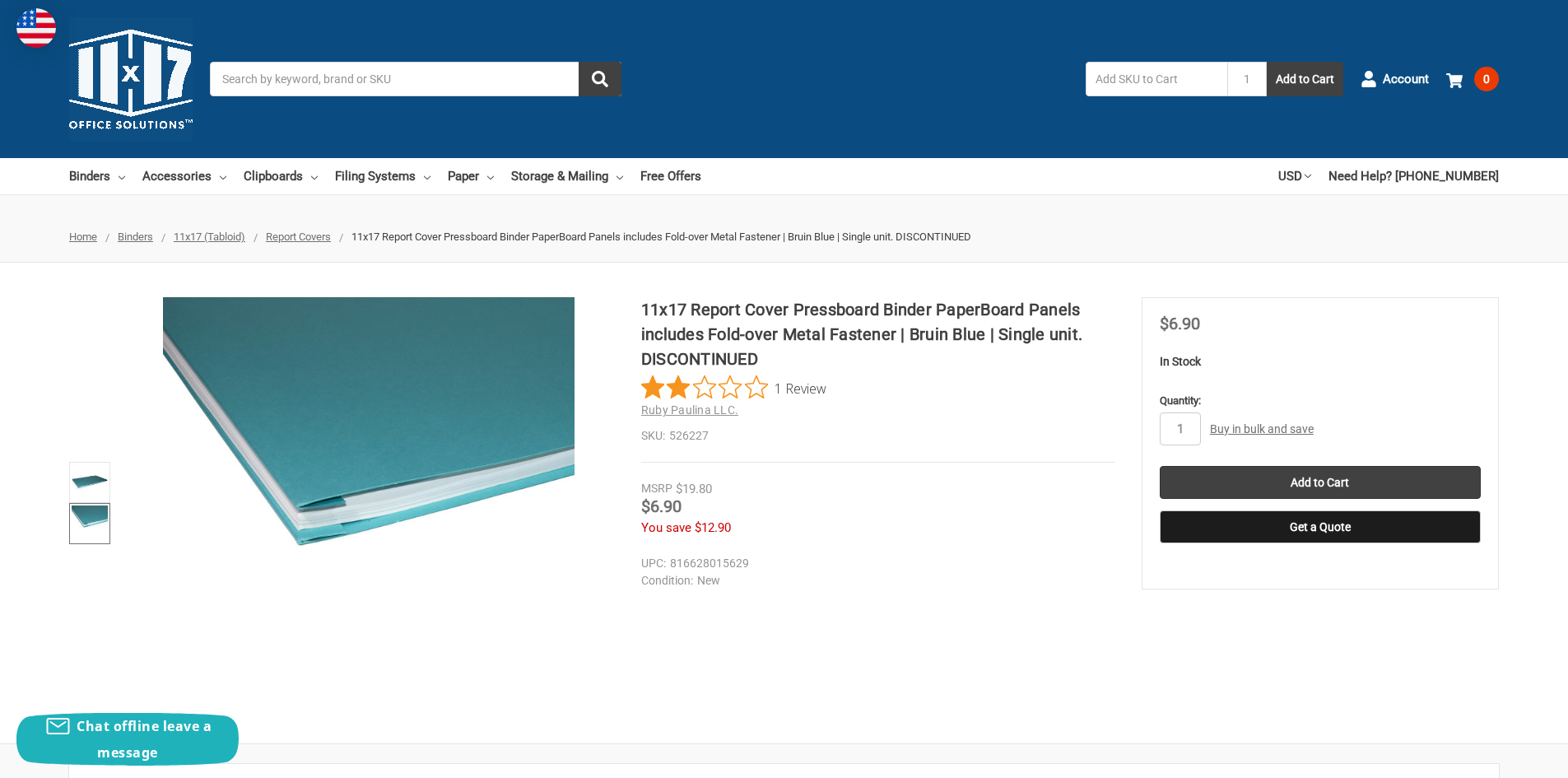
click at [91, 524] on img at bounding box center [89, 523] width 36 height 36
click at [85, 481] on img at bounding box center [89, 482] width 36 height 36
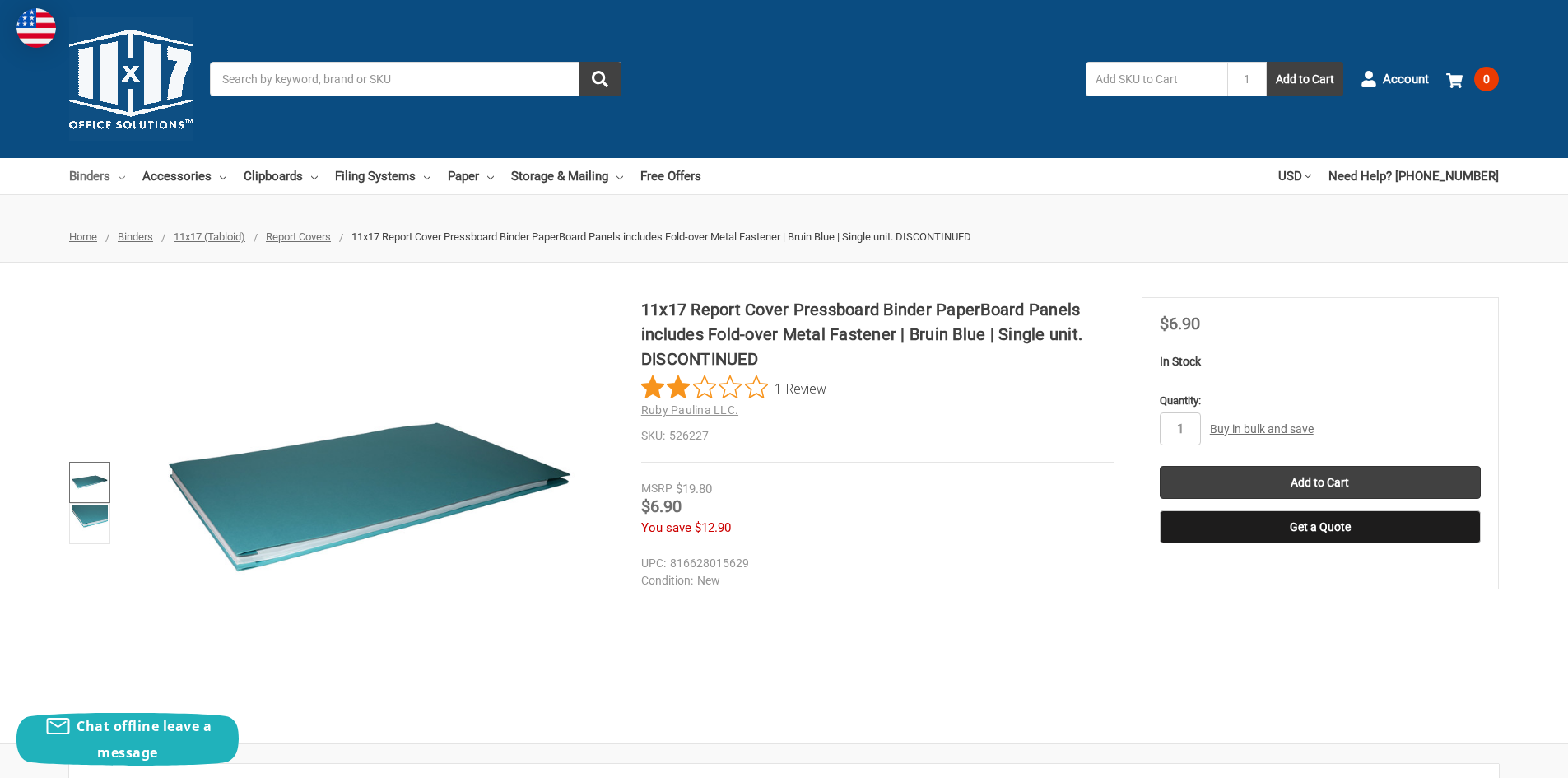
click at [108, 178] on link "Binders" at bounding box center [97, 175] width 56 height 36
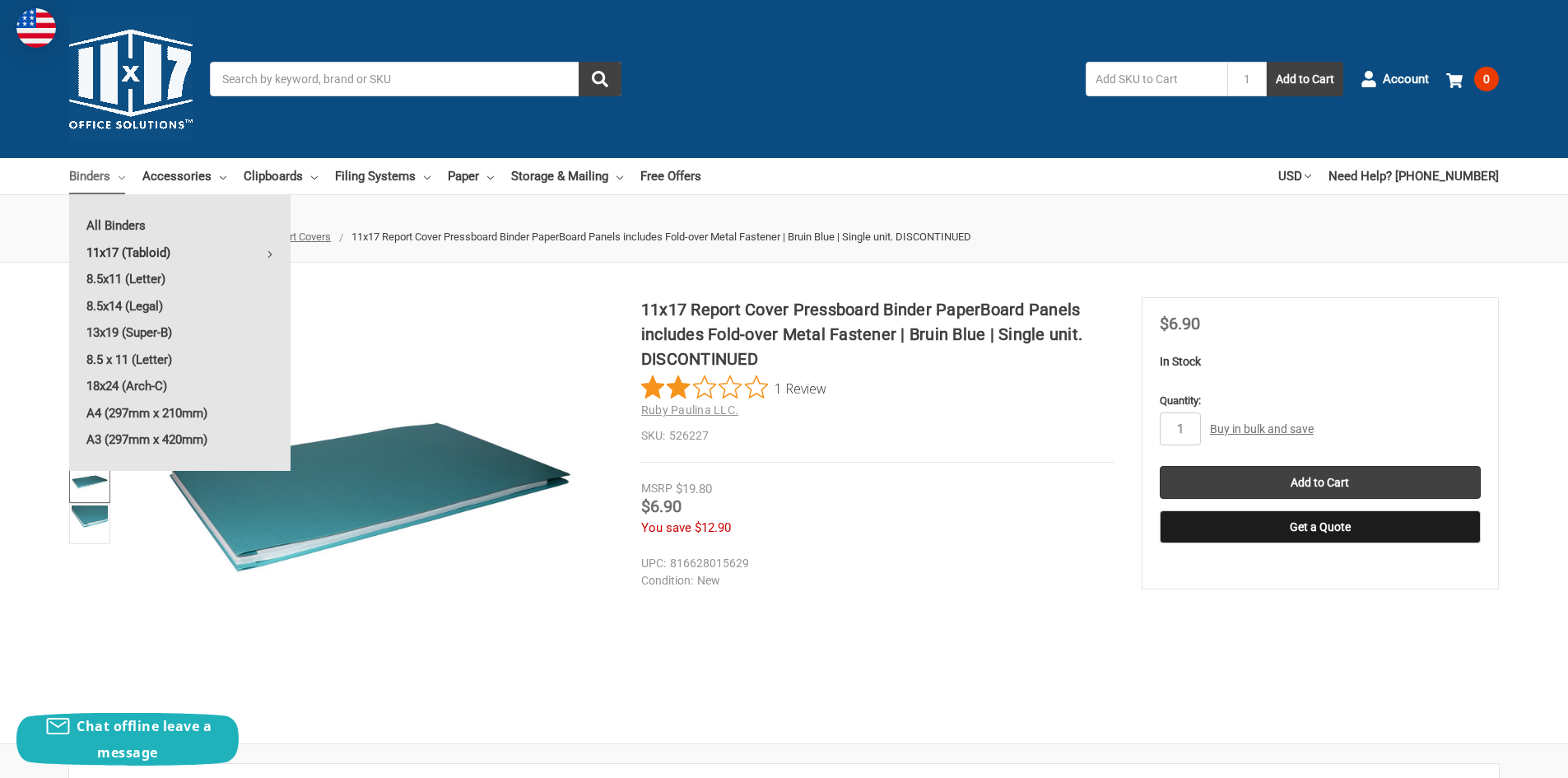
click at [179, 252] on link "11x17 (Tabloid)" at bounding box center [179, 252] width 222 height 26
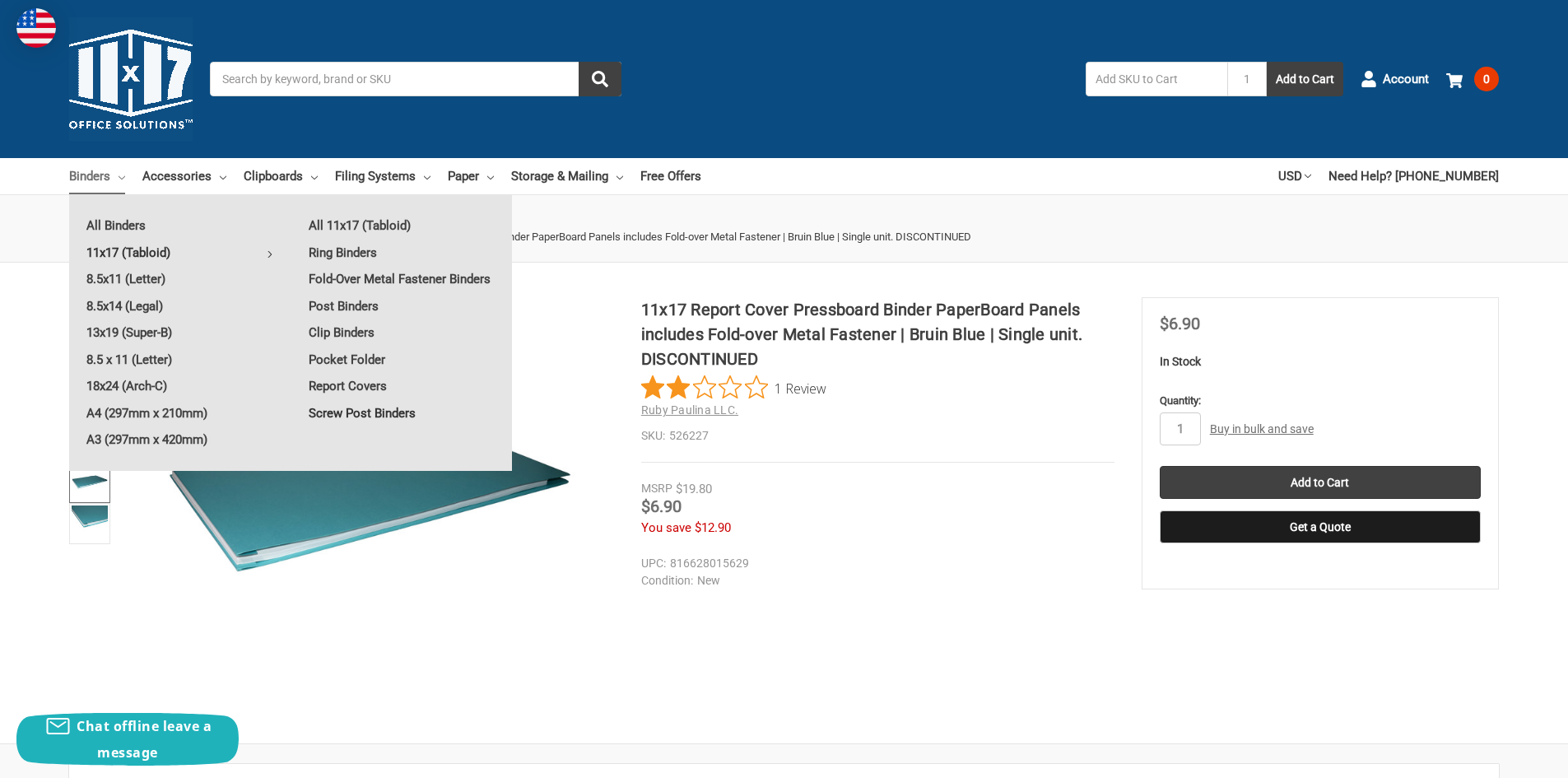
click at [360, 405] on link "Screw Post Binders" at bounding box center [402, 412] width 221 height 26
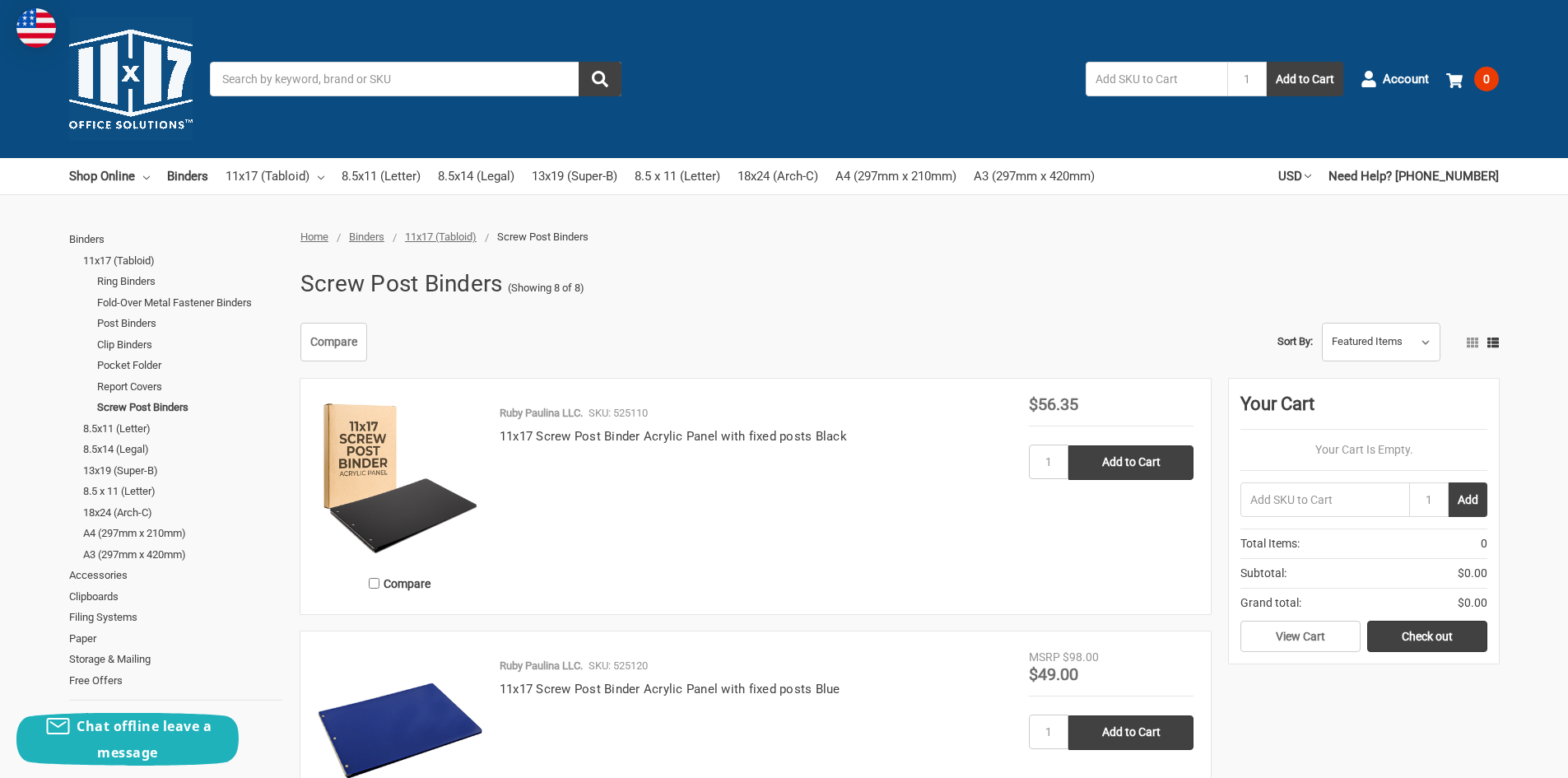
click at [439, 234] on span "11x17 (Tabloid)" at bounding box center [440, 236] width 72 height 13
